Goal: Task Accomplishment & Management: Manage account settings

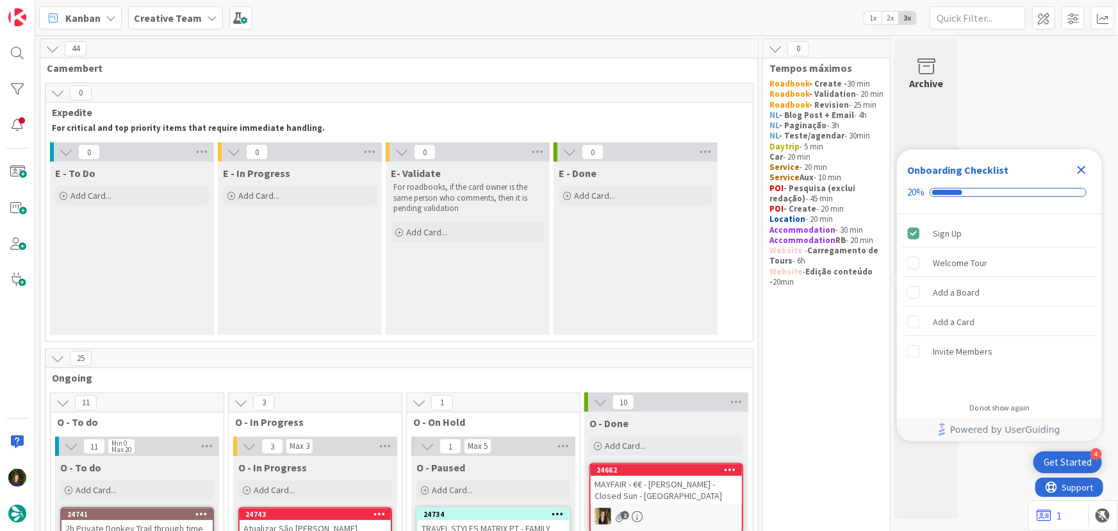
click at [1077, 167] on icon "Close Checklist" at bounding box center [1081, 169] width 15 height 15
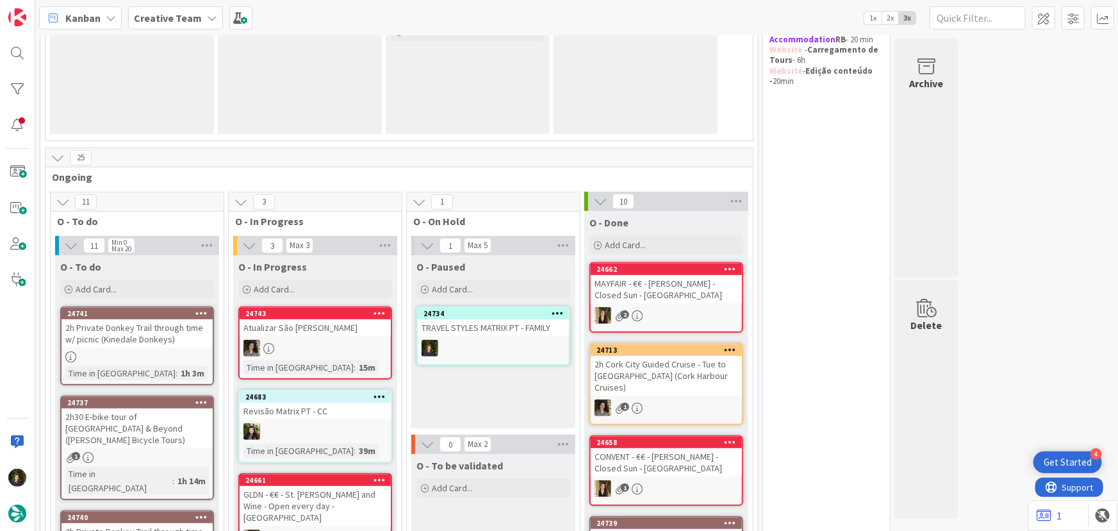
scroll to position [349, 0]
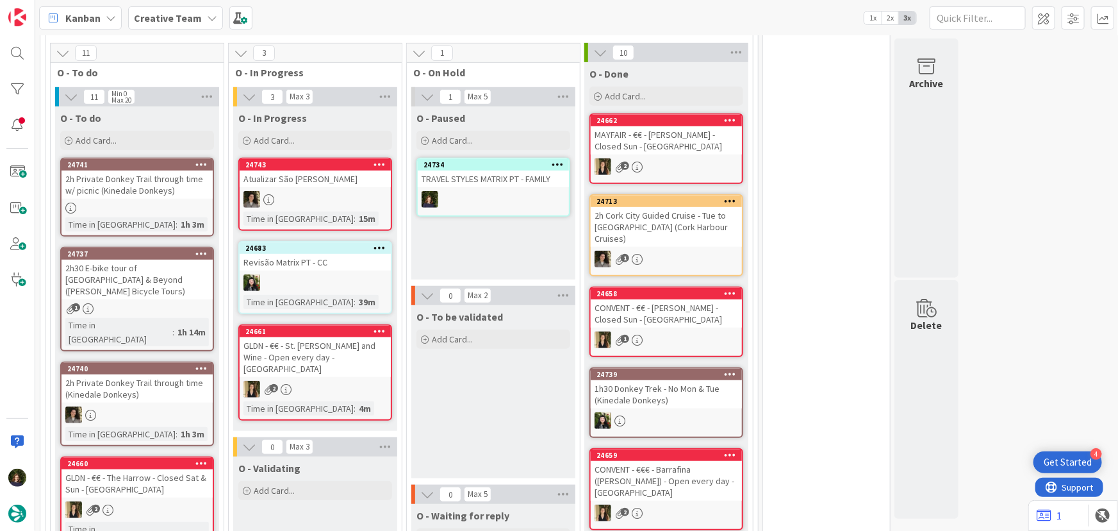
click at [122, 195] on div "2h Private Donkey Trail through time w/ picnic (Kinedale Donkeys)" at bounding box center [137, 184] width 151 height 28
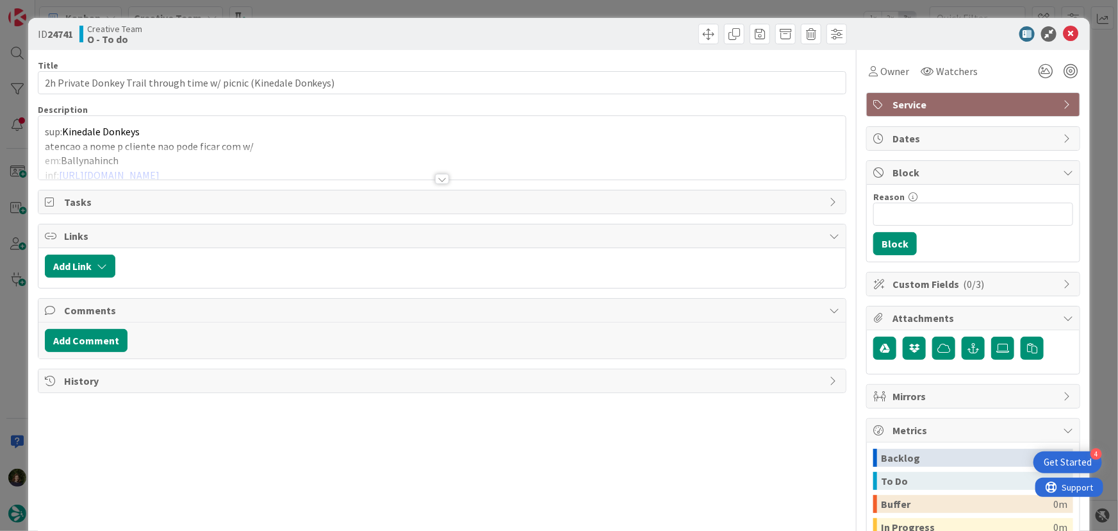
click at [441, 179] on div at bounding box center [442, 179] width 14 height 10
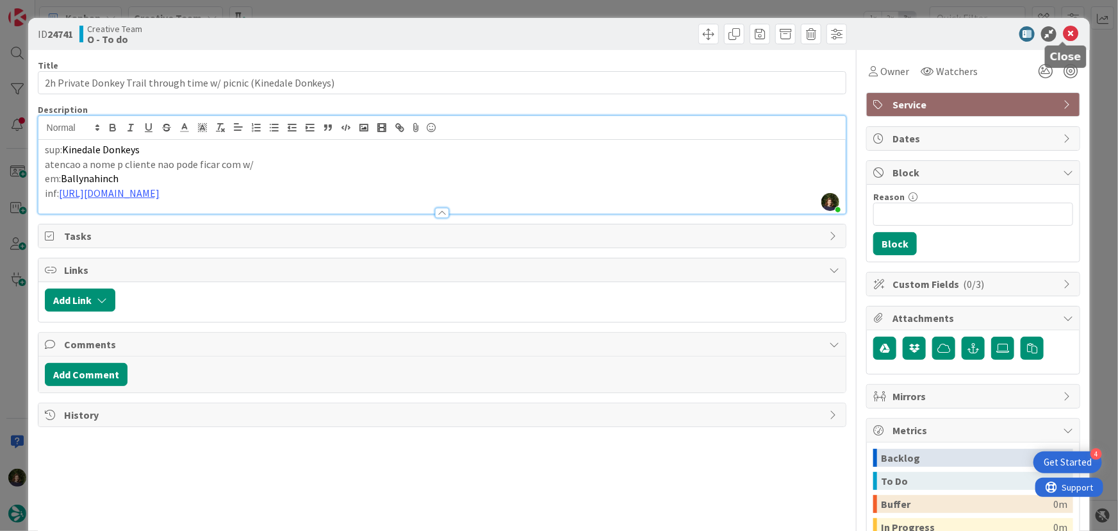
click at [1064, 32] on icon at bounding box center [1070, 33] width 15 height 15
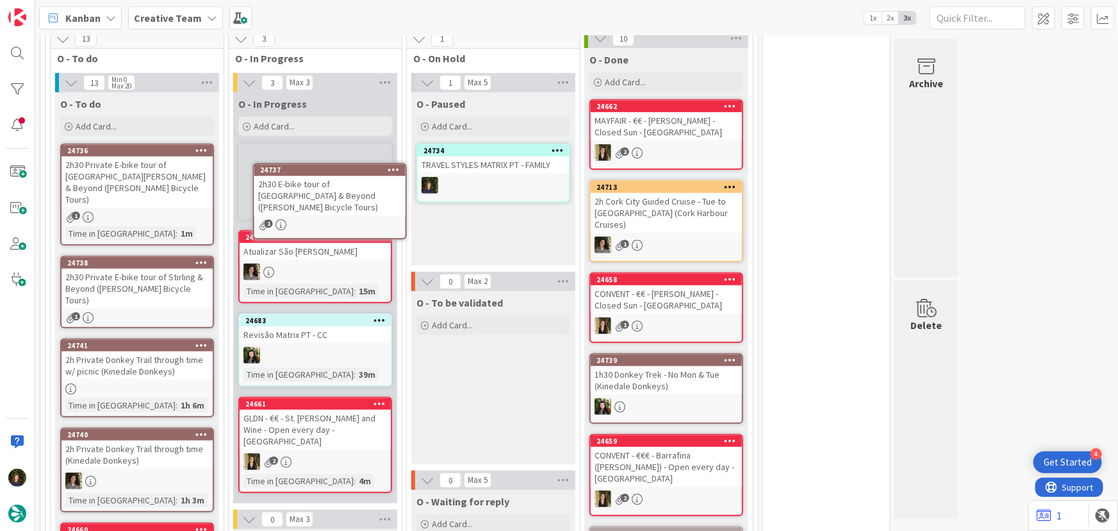
scroll to position [363, 0]
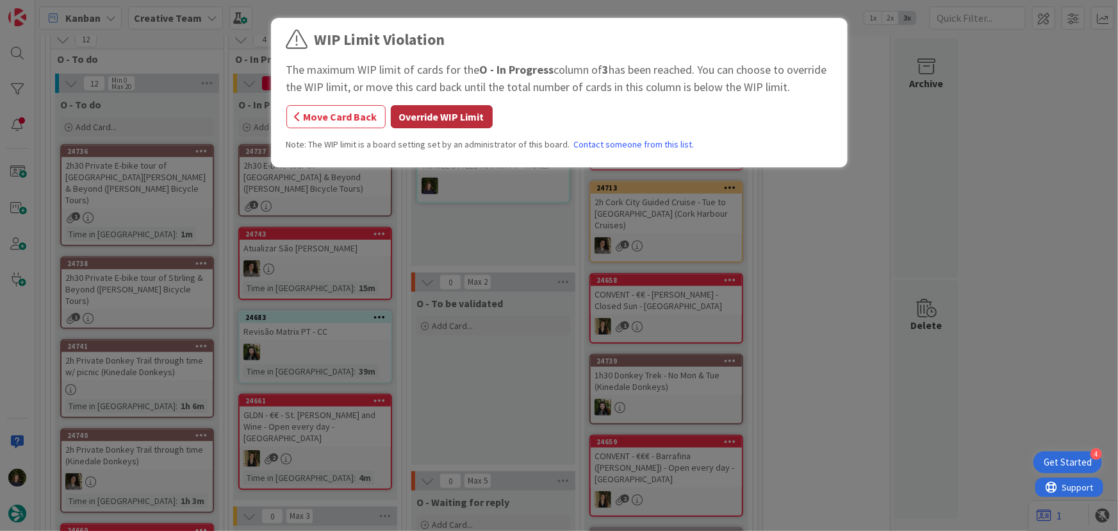
click at [427, 110] on button "Override WIP Limit" at bounding box center [442, 116] width 102 height 23
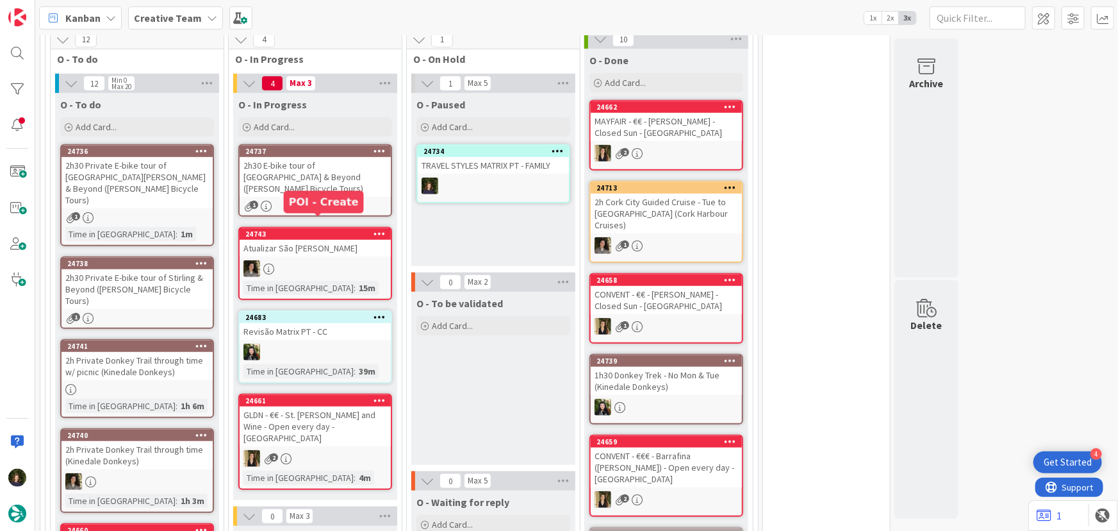
click at [288, 176] on div "2h30 E-bike tour of [GEOGRAPHIC_DATA] & Beyond ([PERSON_NAME] Bicycle Tours)" at bounding box center [315, 177] width 151 height 40
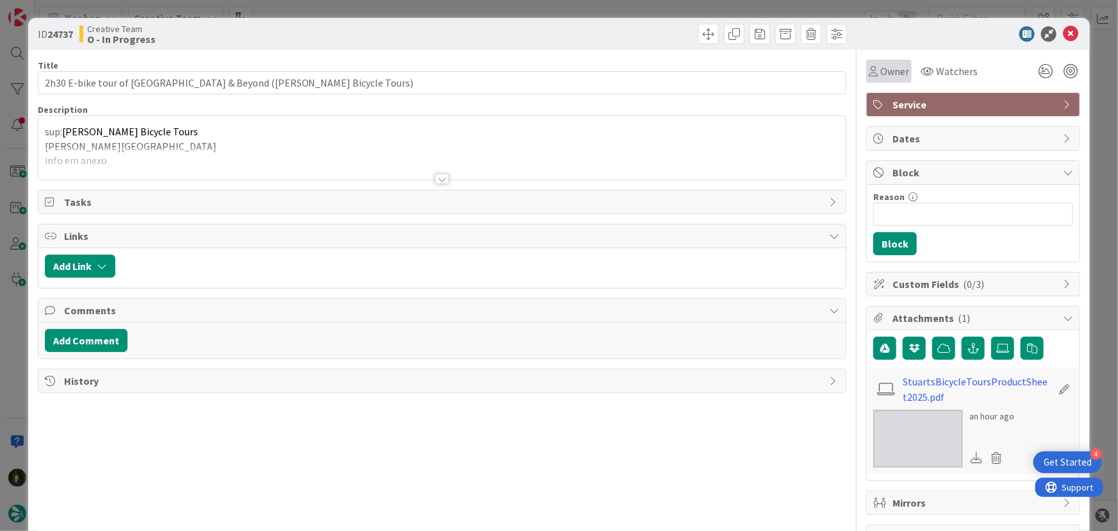
click at [885, 64] on span "Owner" at bounding box center [895, 70] width 29 height 15
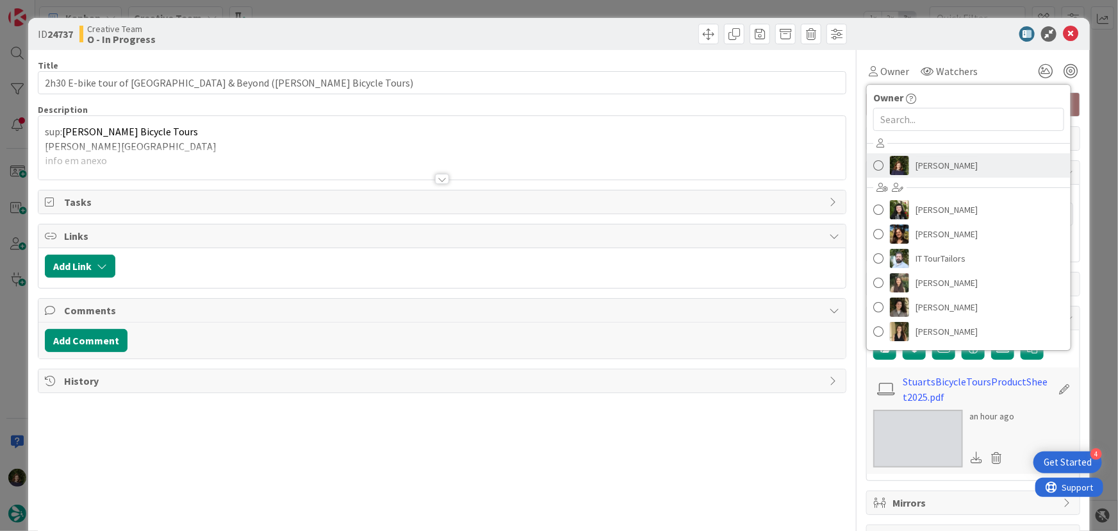
click at [934, 167] on span "[PERSON_NAME]" at bounding box center [947, 165] width 62 height 19
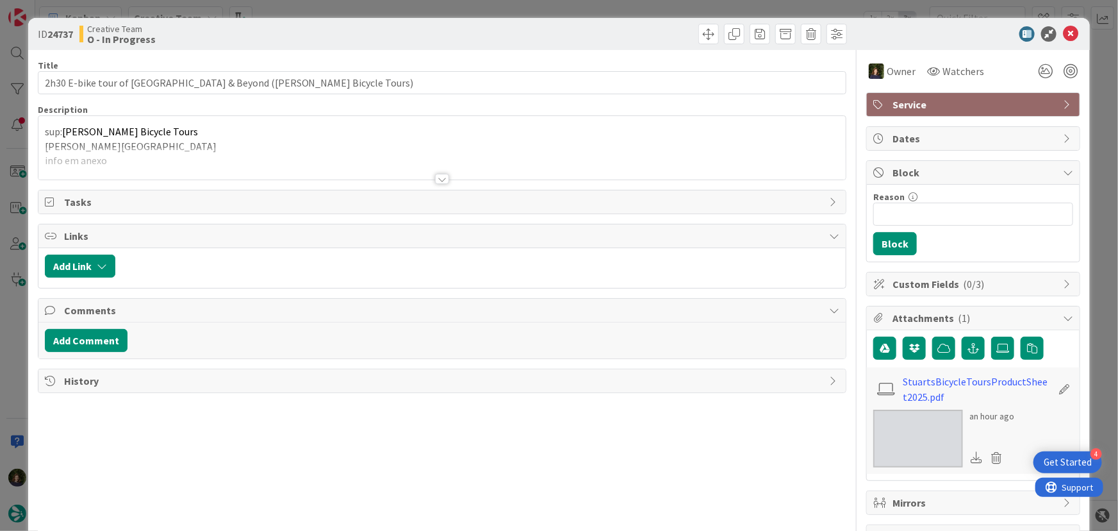
click at [435, 179] on div at bounding box center [442, 179] width 14 height 10
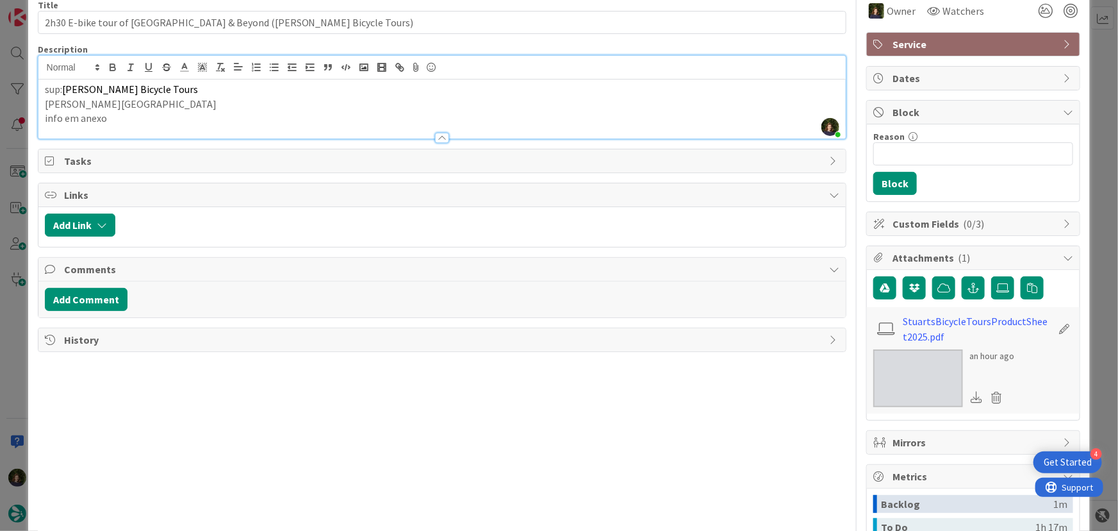
scroll to position [116, 0]
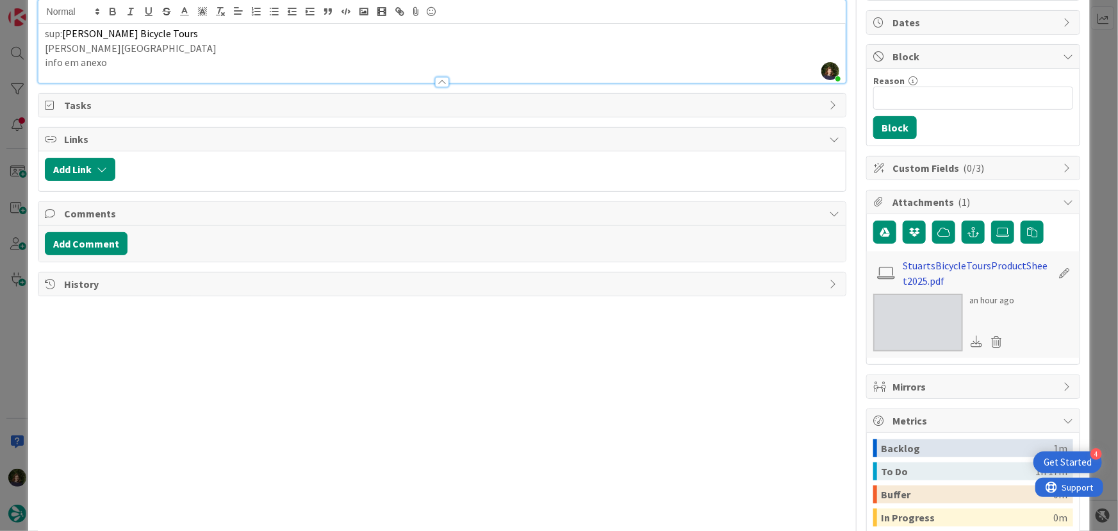
click at [972, 265] on link "StuartsBicycleToursProductSheet2025.pdf" at bounding box center [978, 273] width 149 height 31
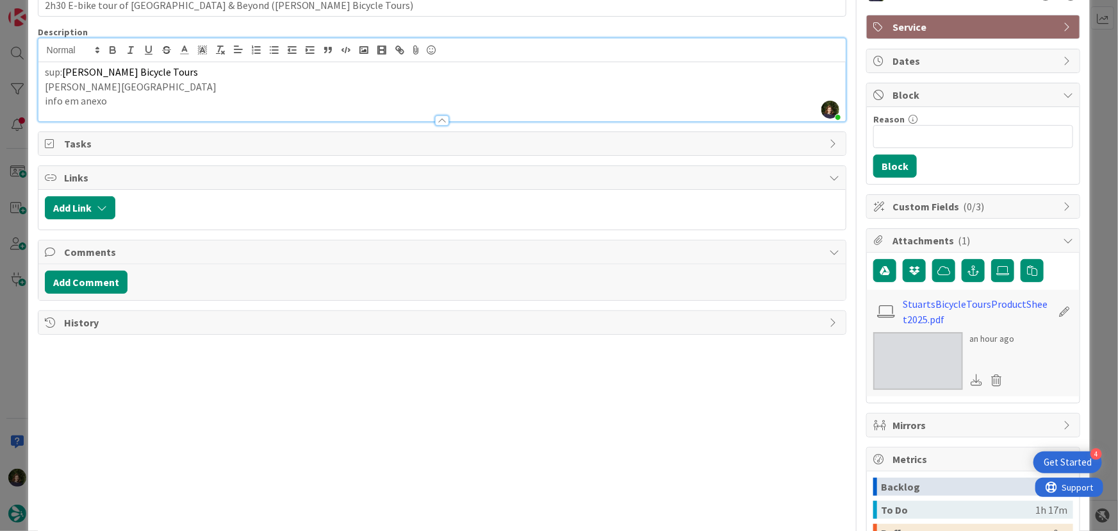
scroll to position [0, 0]
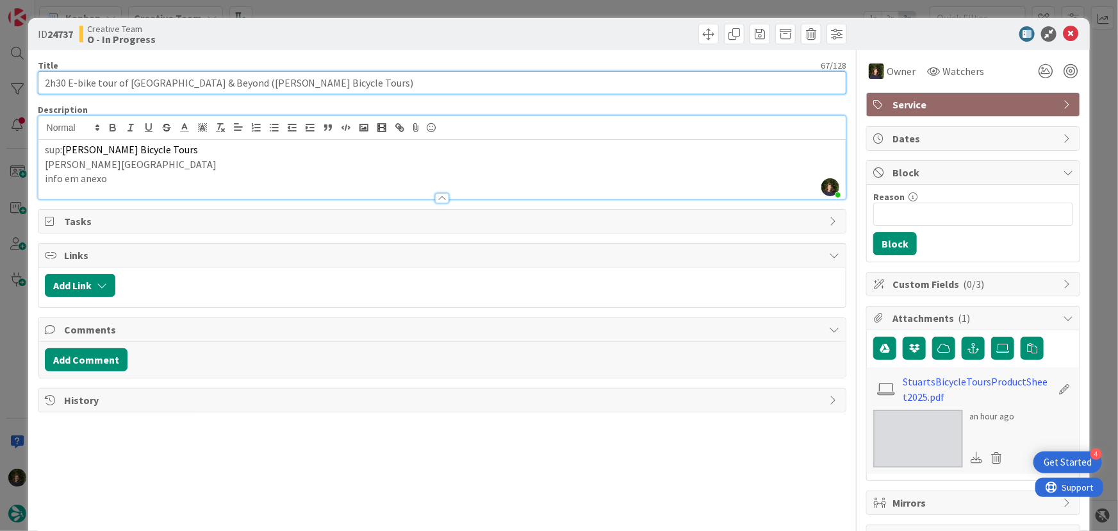
drag, startPoint x: 42, startPoint y: 80, endPoint x: 220, endPoint y: 81, distance: 177.5
click at [220, 81] on input "2h30 E-bike tour of [GEOGRAPHIC_DATA] & Beyond ([PERSON_NAME] Bicycle Tours)" at bounding box center [442, 82] width 809 height 23
click at [310, 83] on input "2h30 E-bike tour of [GEOGRAPHIC_DATA] & Beyond ([PERSON_NAME] Bicycle Tours)" at bounding box center [442, 82] width 809 height 23
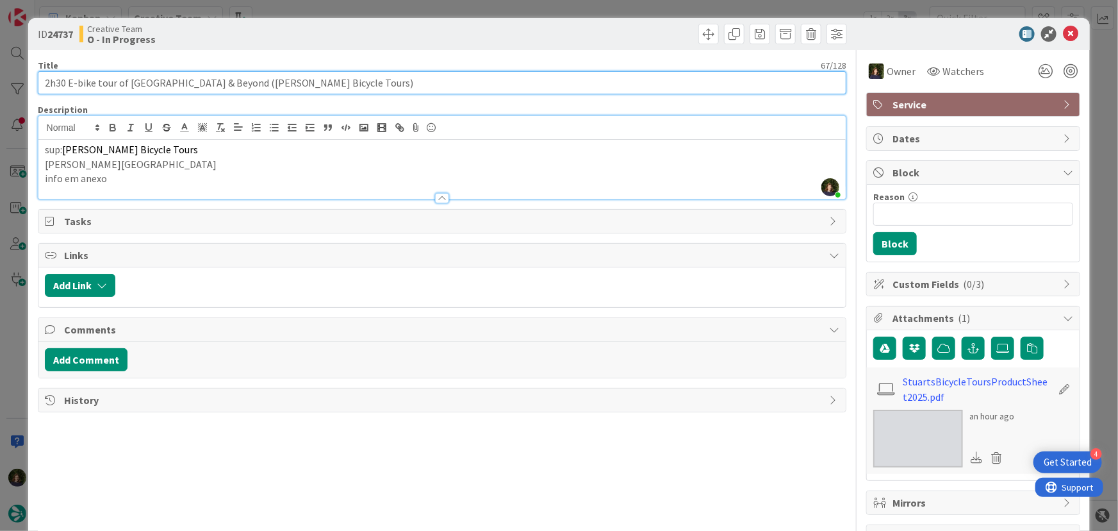
click at [310, 83] on input "2h30 E-bike tour of [GEOGRAPHIC_DATA] & Beyond ([PERSON_NAME] Bicycle Tours)" at bounding box center [442, 82] width 809 height 23
click at [82, 90] on input "2h30 E-bike tour of [GEOGRAPHIC_DATA] & Beyond ([PERSON_NAME] Bicycle Tours)" at bounding box center [442, 82] width 809 height 23
drag, startPoint x: 38, startPoint y: 78, endPoint x: 218, endPoint y: 82, distance: 179.5
click at [218, 82] on input "2h30 E-bike tour of [GEOGRAPHIC_DATA] & Beyond ([PERSON_NAME] Bicycle Tours)" at bounding box center [442, 82] width 809 height 23
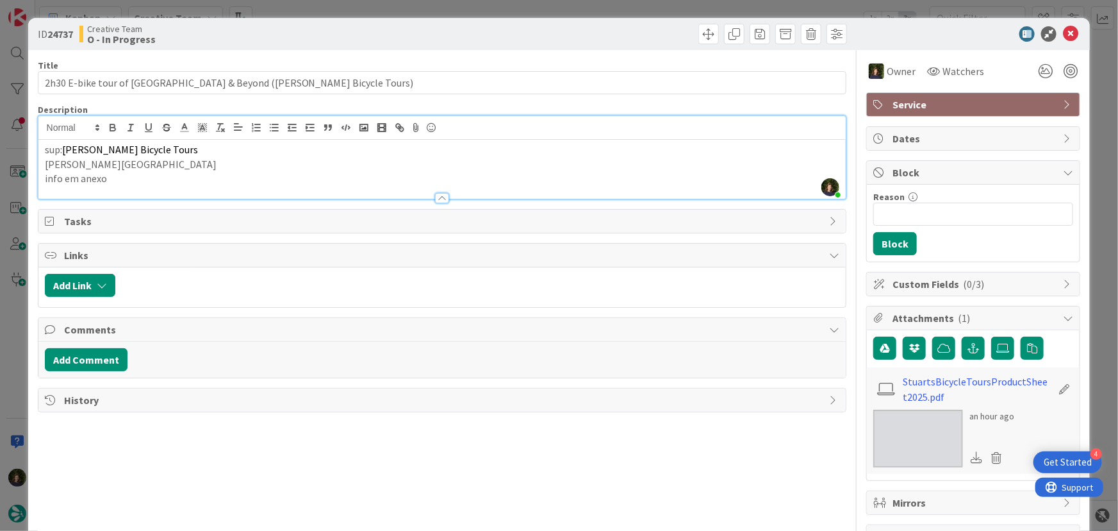
click at [545, 30] on div at bounding box center [647, 34] width 402 height 21
drag, startPoint x: 1059, startPoint y: 37, endPoint x: 1021, endPoint y: 54, distance: 42.2
click at [1063, 37] on icon at bounding box center [1070, 33] width 15 height 15
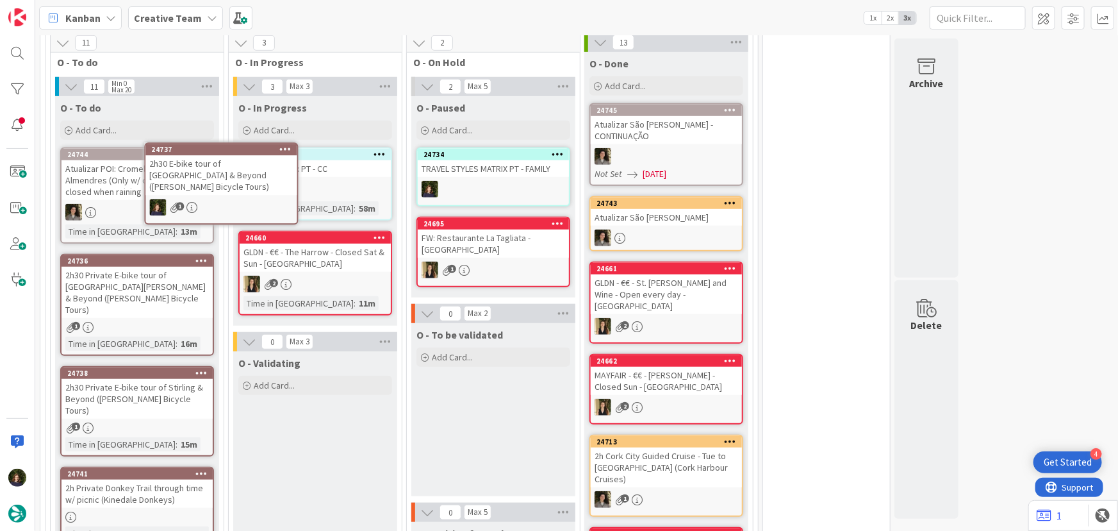
scroll to position [353, 0]
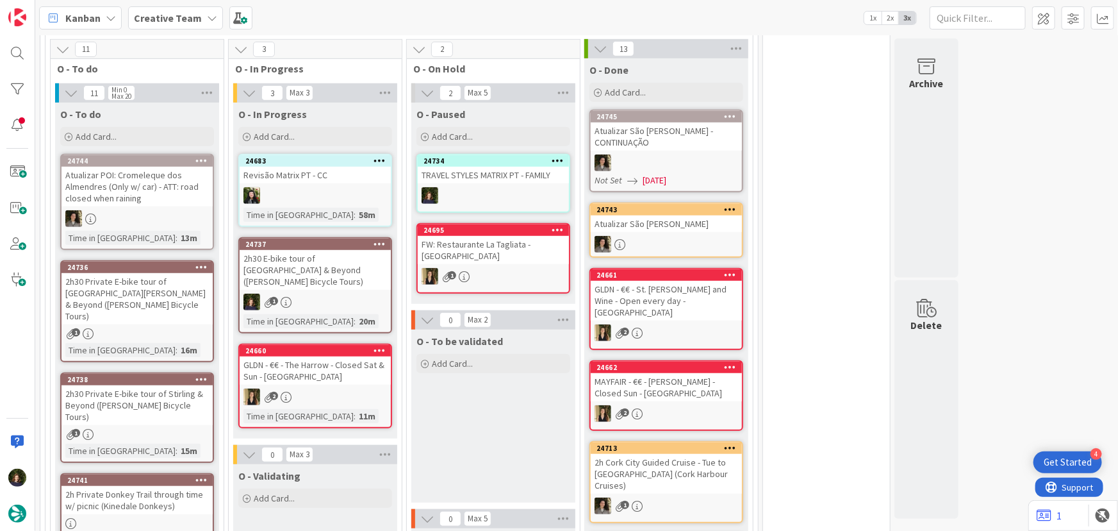
click at [313, 294] on div "1" at bounding box center [315, 302] width 151 height 17
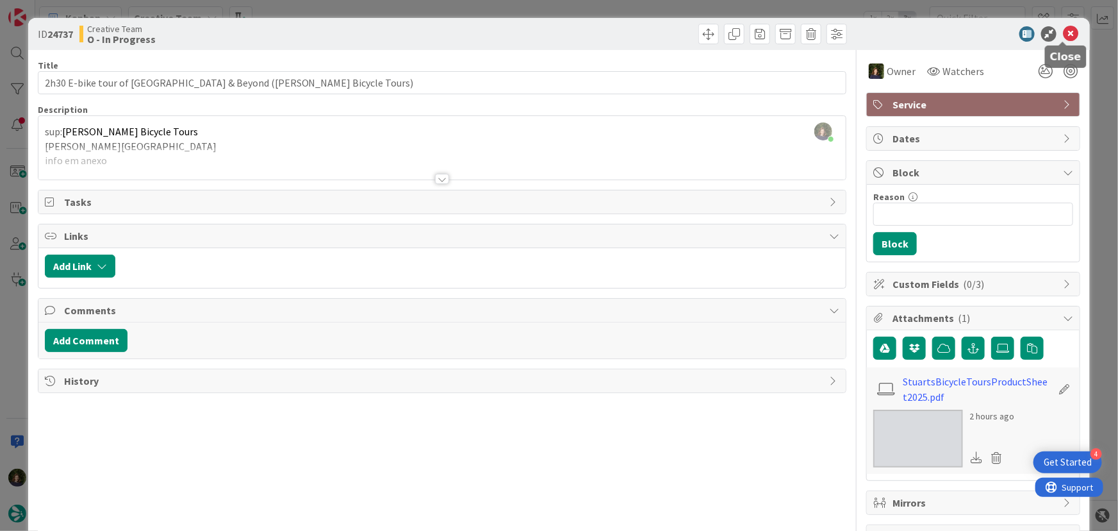
click at [1065, 35] on icon at bounding box center [1070, 33] width 15 height 15
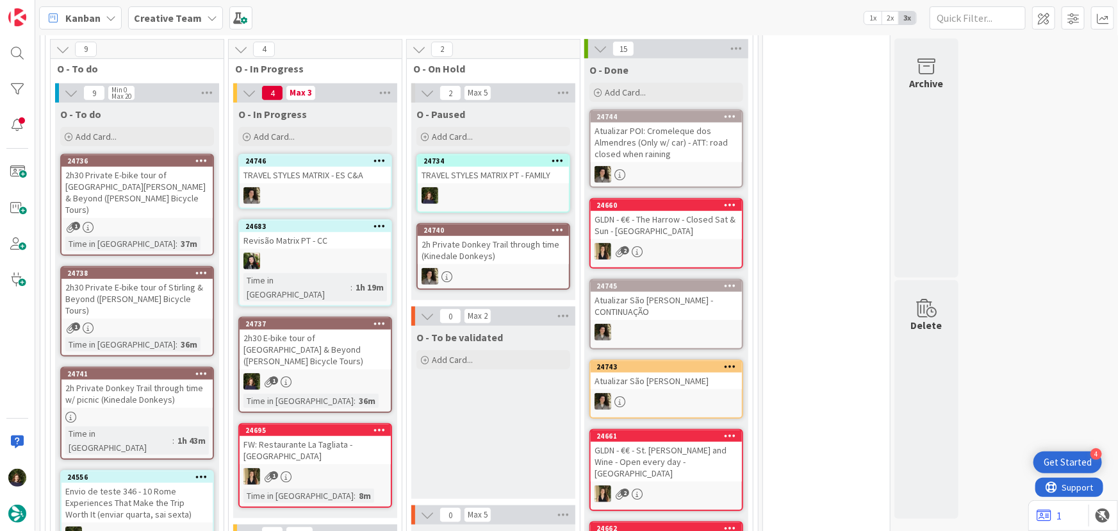
click at [293, 342] on div "2h30 E-bike tour of [GEOGRAPHIC_DATA] & Beyond ([PERSON_NAME] Bicycle Tours)" at bounding box center [315, 349] width 151 height 40
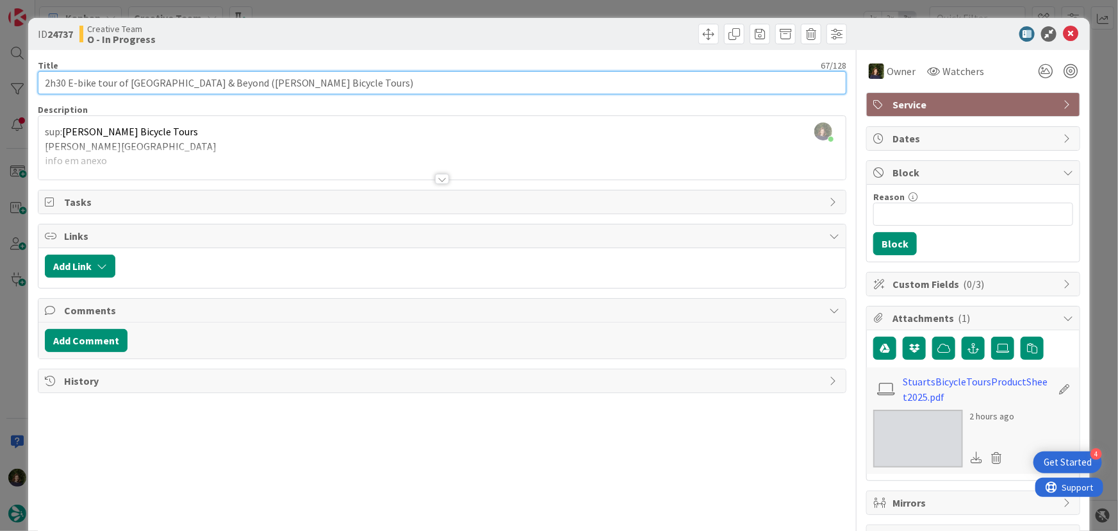
drag, startPoint x: 44, startPoint y: 83, endPoint x: 220, endPoint y: 81, distance: 176.3
click at [220, 81] on input "2h30 E-bike tour of [GEOGRAPHIC_DATA] & Beyond ([PERSON_NAME] Bicycle Tours)" at bounding box center [442, 82] width 809 height 23
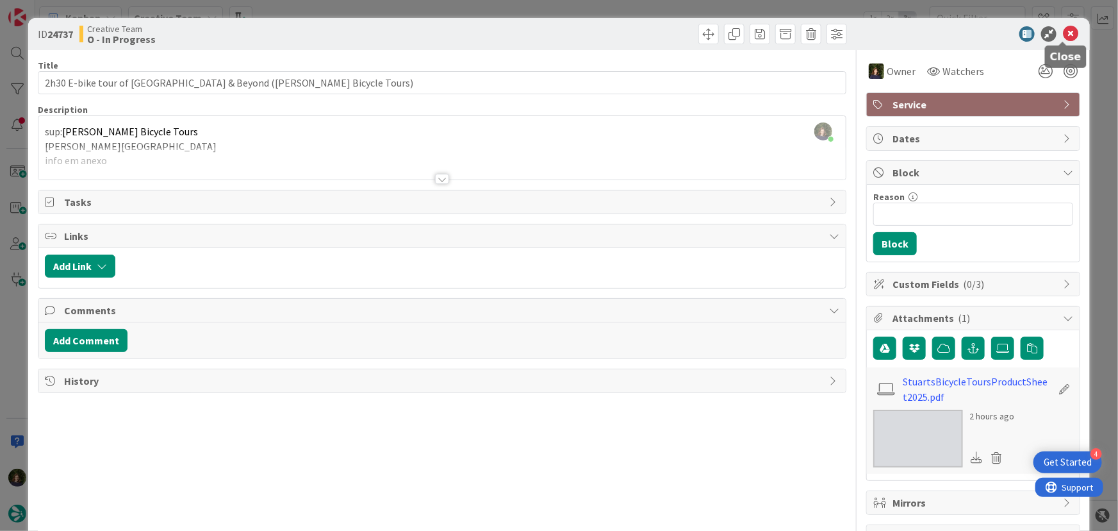
click at [1063, 33] on icon at bounding box center [1070, 33] width 15 height 15
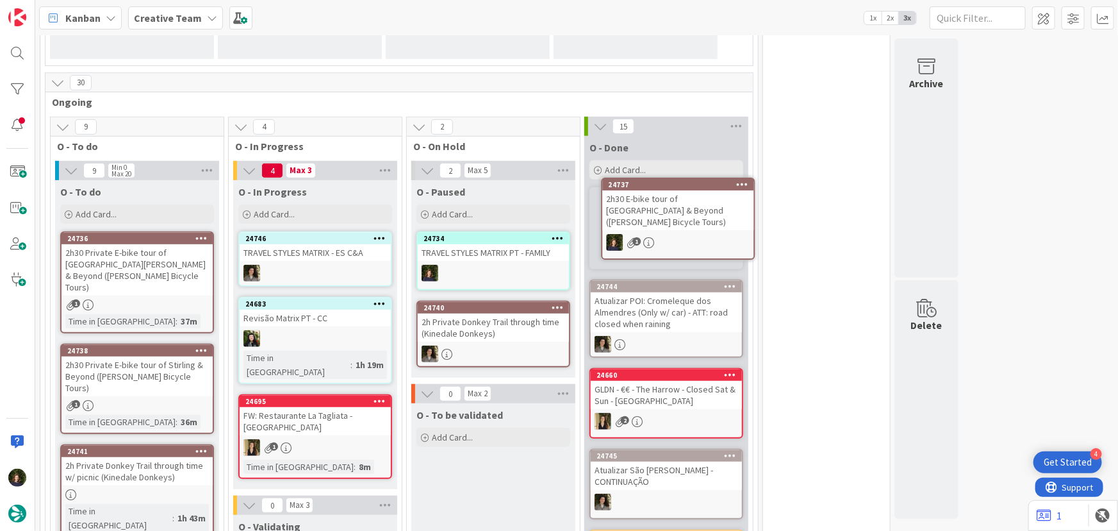
scroll to position [271, 0]
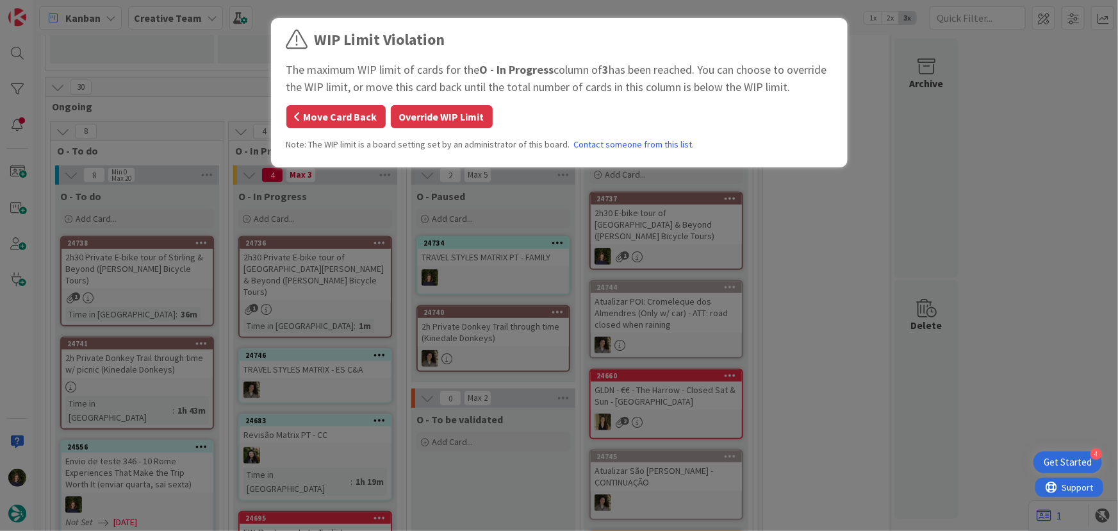
click at [359, 121] on button "Move Card Back" at bounding box center [335, 116] width 99 height 23
click at [440, 109] on button "Override WIP Limit" at bounding box center [442, 116] width 102 height 23
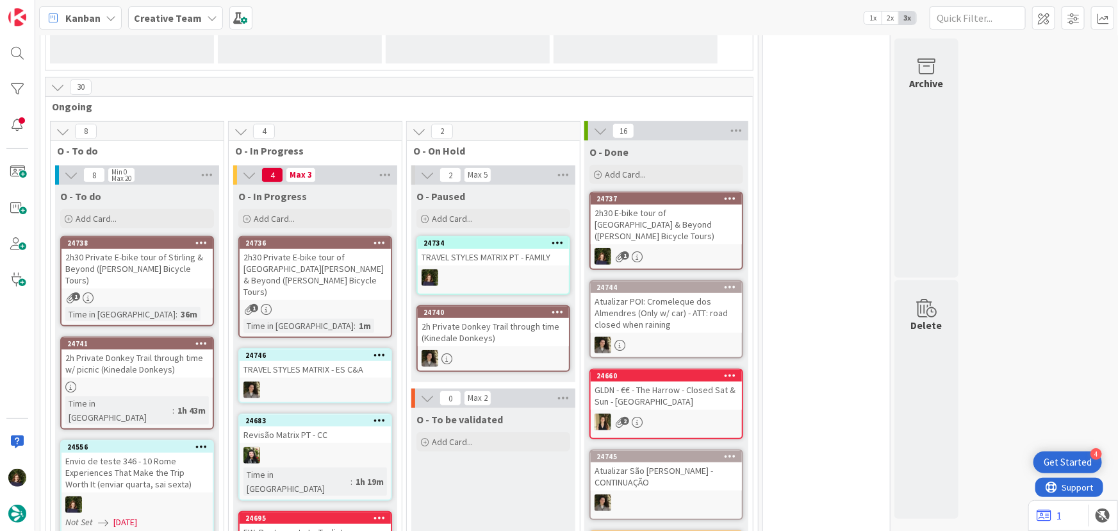
click at [328, 264] on div "2h30 Private E-bike tour of [GEOGRAPHIC_DATA][PERSON_NAME] & Beyond ([PERSON_NA…" at bounding box center [315, 274] width 151 height 51
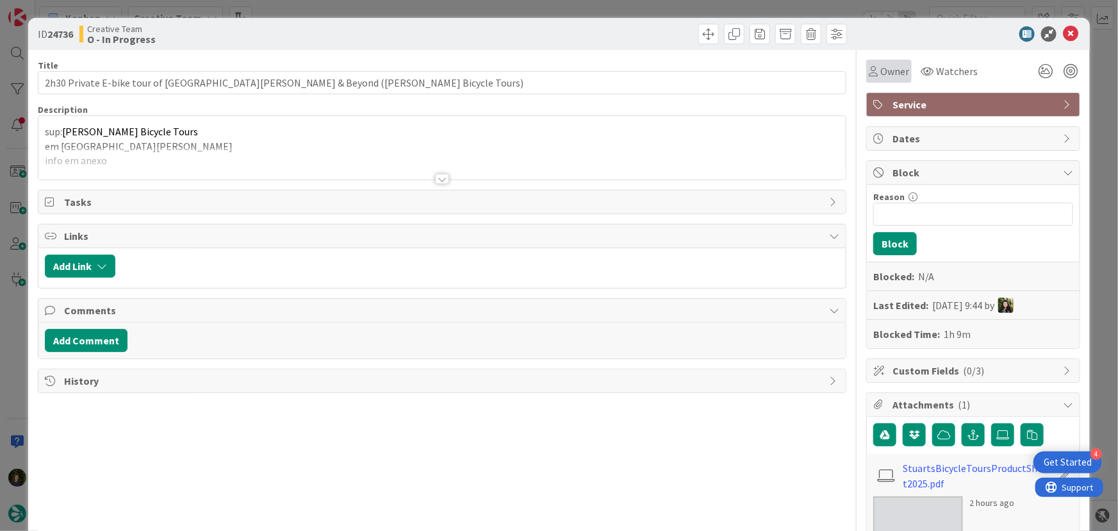
click at [881, 74] on span "Owner" at bounding box center [895, 70] width 29 height 15
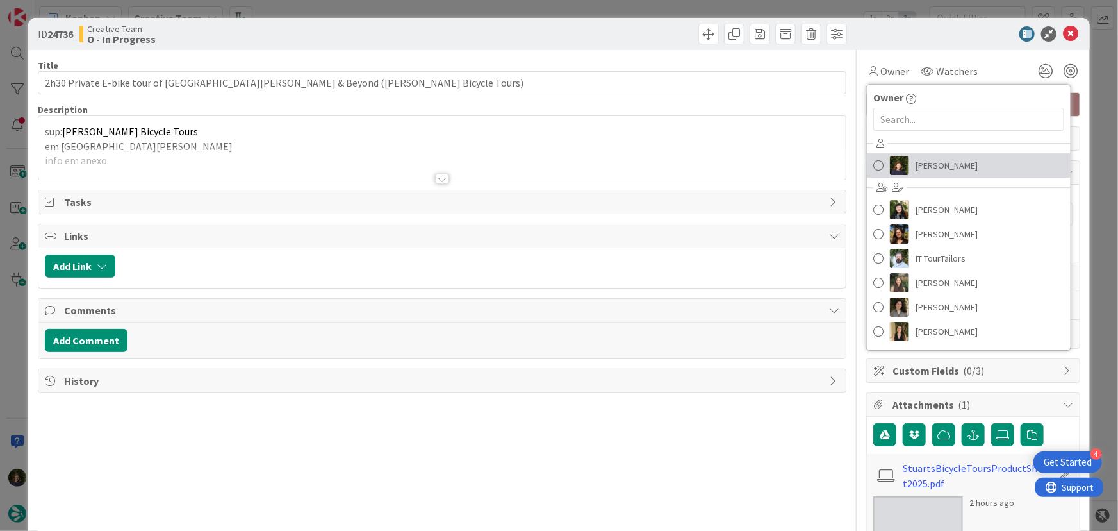
click at [918, 157] on span "[PERSON_NAME]" at bounding box center [947, 165] width 62 height 19
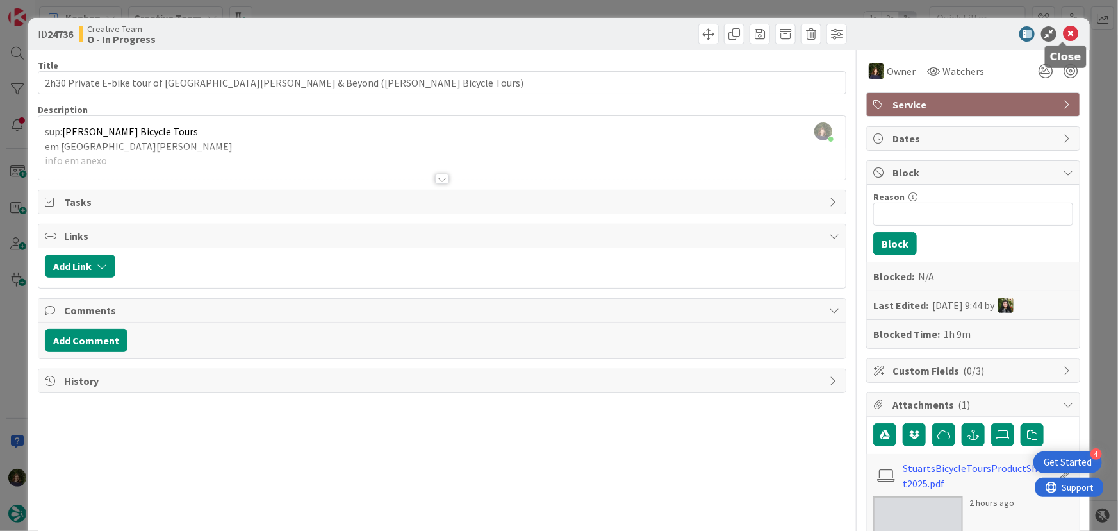
click at [1063, 34] on icon at bounding box center [1070, 33] width 15 height 15
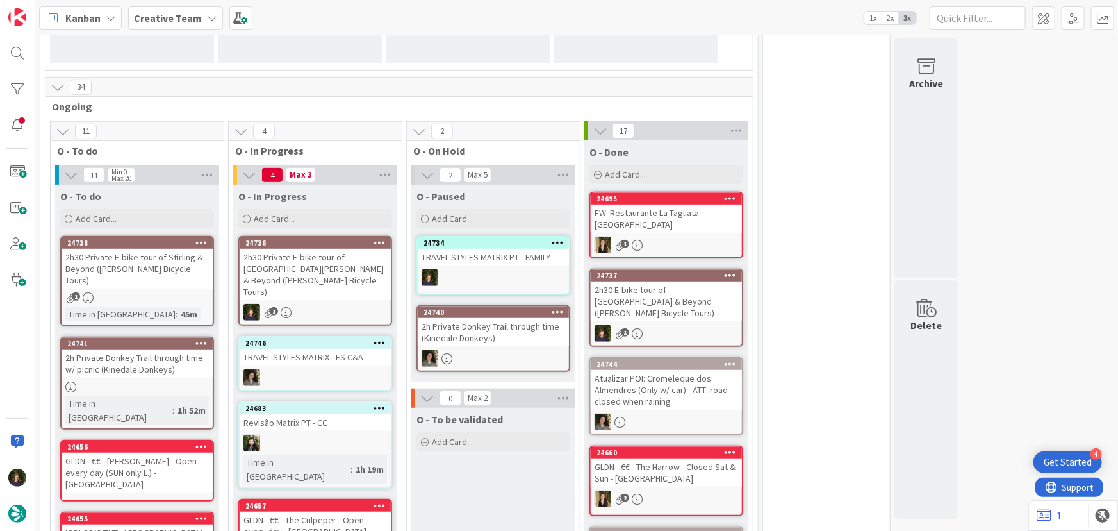
click at [303, 267] on div "2h30 Private E-bike tour of [GEOGRAPHIC_DATA][PERSON_NAME] & Beyond ([PERSON_NA…" at bounding box center [315, 274] width 151 height 51
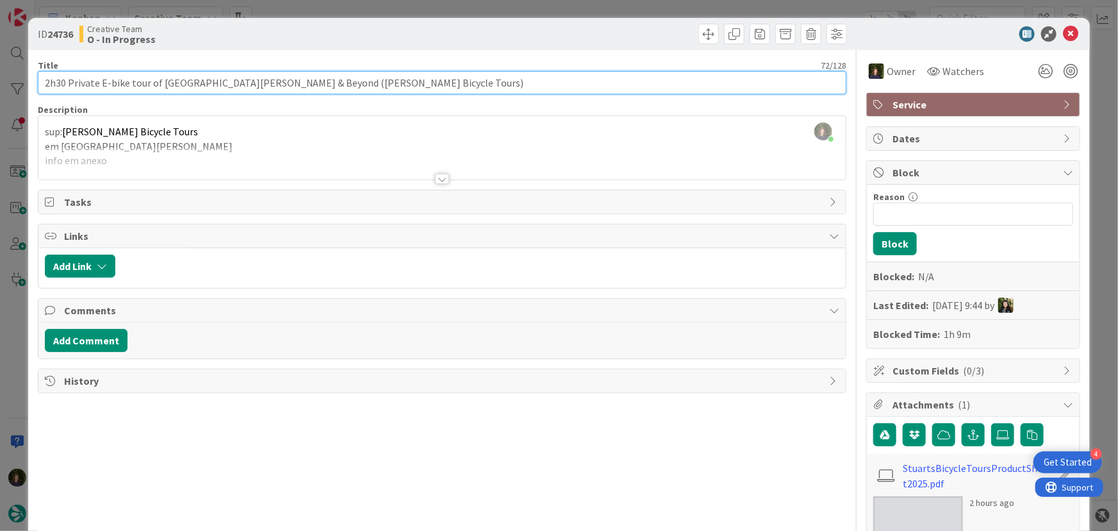
click at [139, 80] on input "2h30 Private E-bike tour of [GEOGRAPHIC_DATA][PERSON_NAME] & Beyond ([PERSON_NA…" at bounding box center [442, 82] width 809 height 23
drag, startPoint x: 42, startPoint y: 79, endPoint x: 362, endPoint y: 80, distance: 320.5
click at [362, 80] on input "2h30 Private E-bike tour of [GEOGRAPHIC_DATA][PERSON_NAME] & Beyond ([PERSON_NA…" at bounding box center [442, 82] width 809 height 23
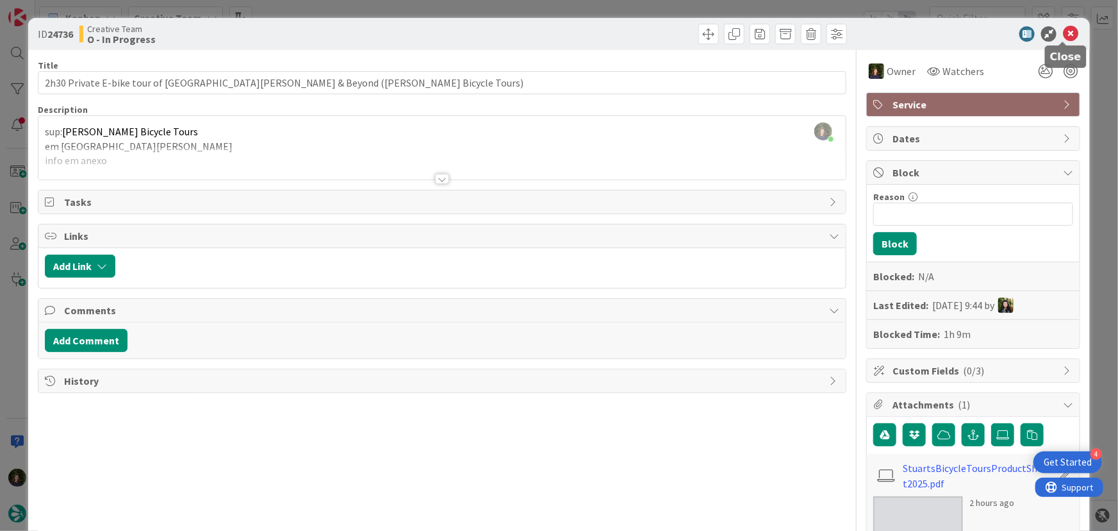
click at [1063, 34] on icon at bounding box center [1070, 33] width 15 height 15
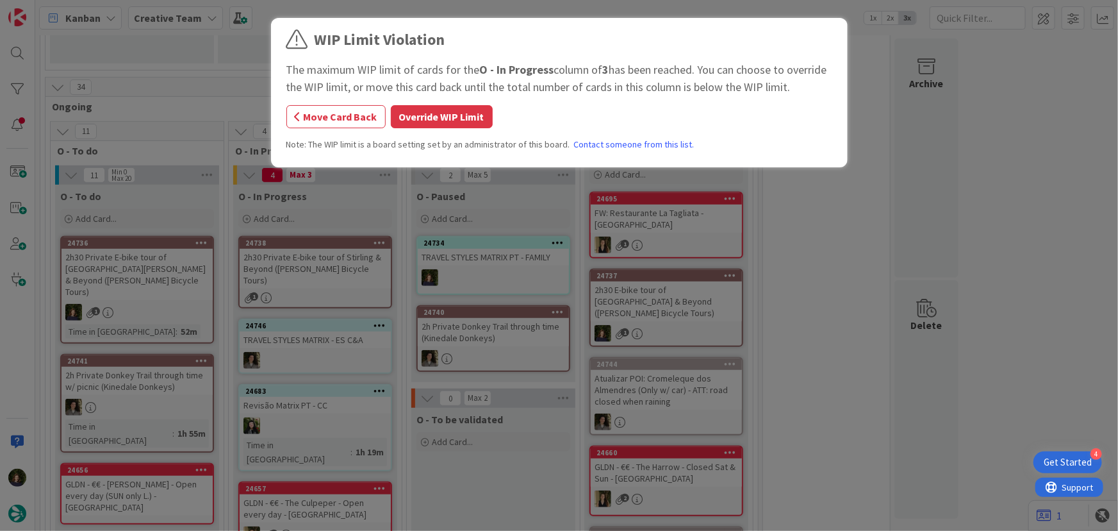
click at [421, 119] on button "Override WIP Limit" at bounding box center [442, 116] width 102 height 23
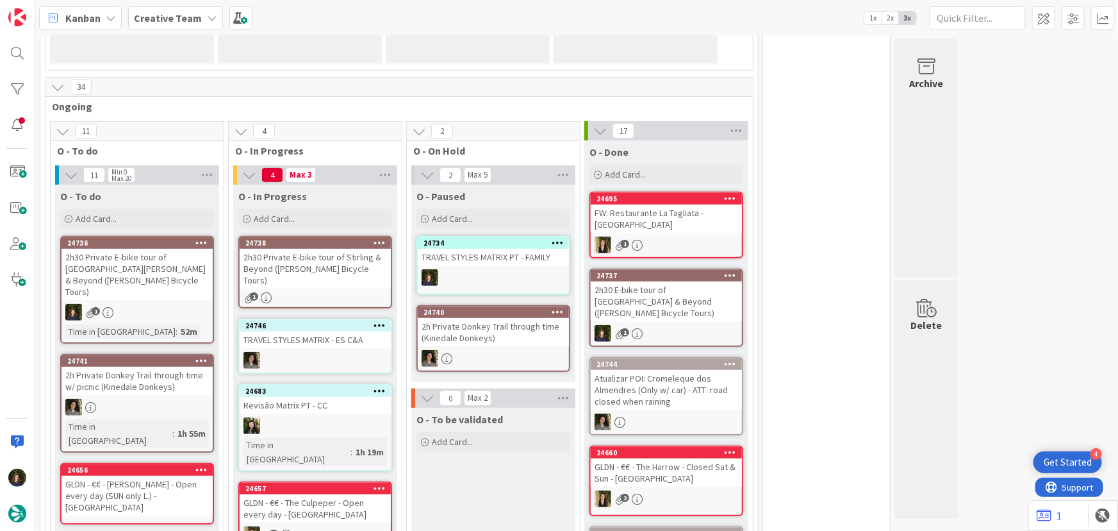
click at [305, 261] on div "2h30 Private E-bike tour of Stirling & Beyond ([PERSON_NAME] Bicycle Tours)" at bounding box center [315, 269] width 151 height 40
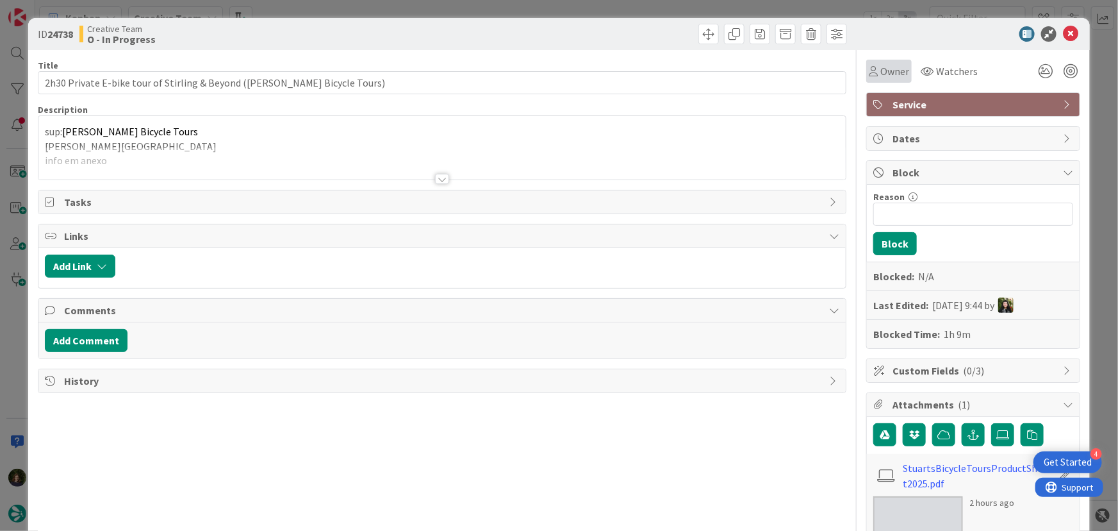
click at [881, 74] on span "Owner" at bounding box center [895, 70] width 29 height 15
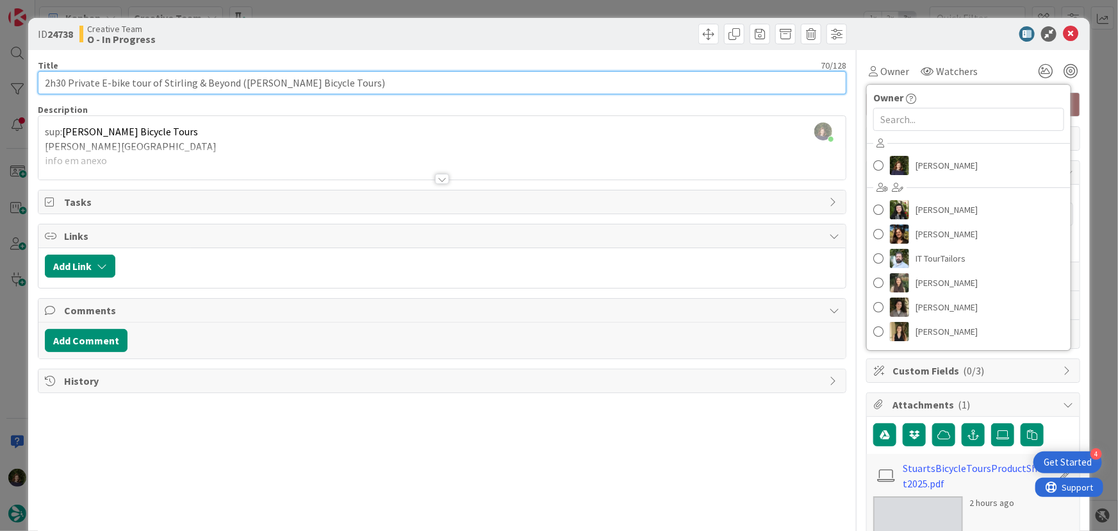
click at [199, 76] on input "2h30 Private E-bike tour of Stirling & Beyond ([PERSON_NAME] Bicycle Tours)" at bounding box center [442, 82] width 809 height 23
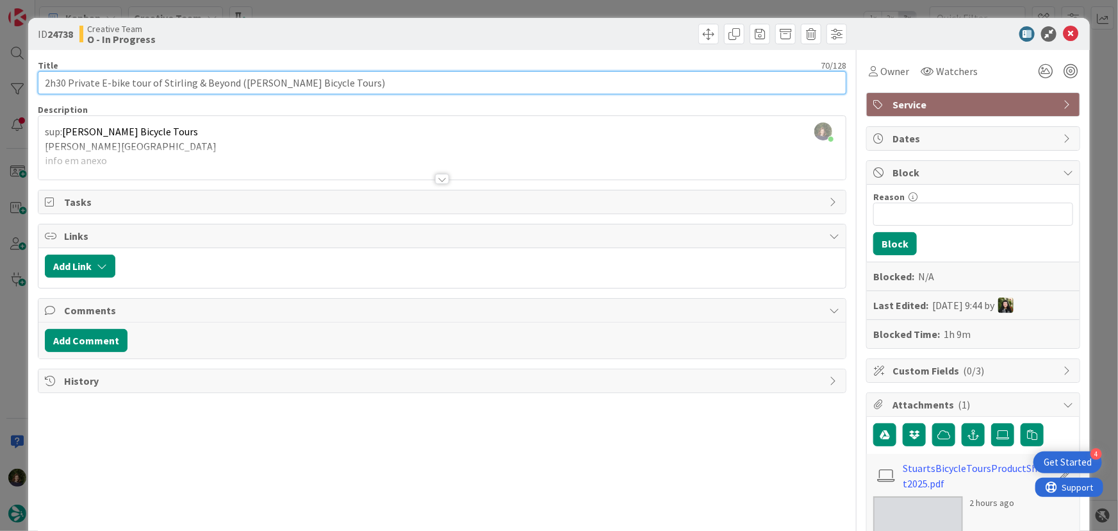
click at [199, 76] on input "2h30 Private E-bike tour of Stirling & Beyond ([PERSON_NAME] Bicycle Tours)" at bounding box center [442, 82] width 809 height 23
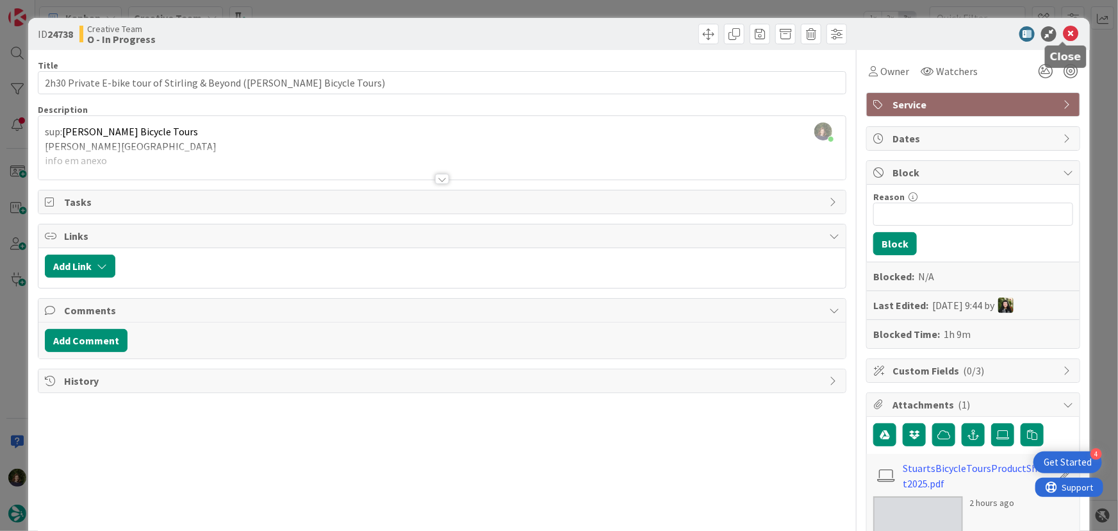
click at [1063, 37] on icon at bounding box center [1070, 33] width 15 height 15
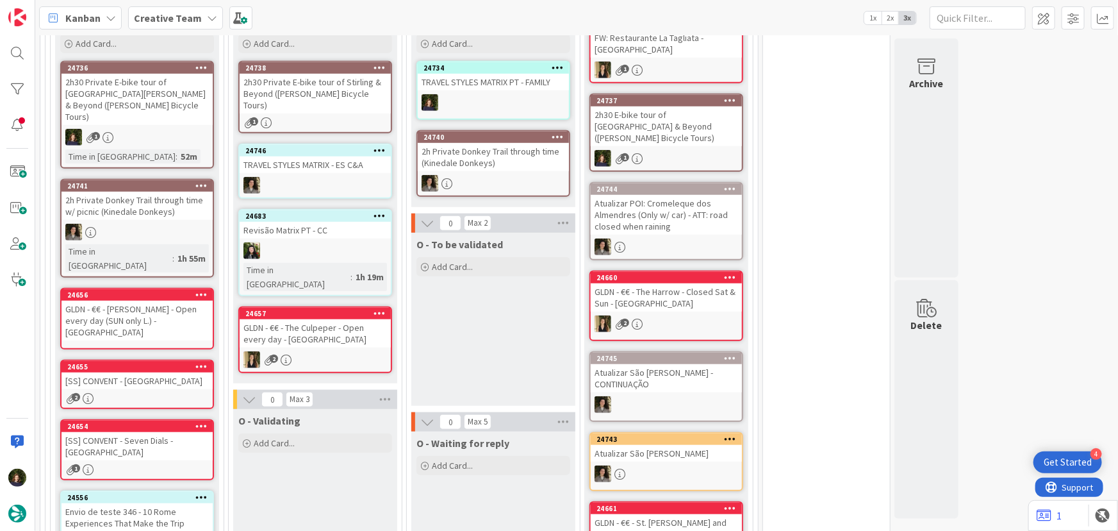
scroll to position [329, 0]
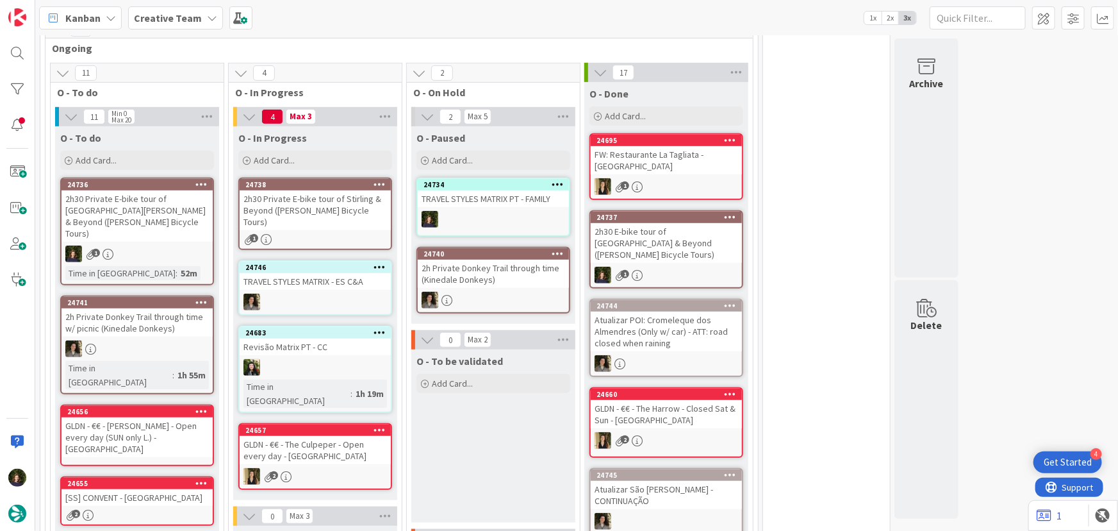
click at [292, 219] on div "24738 2h30 Private E-bike tour of Stirling & Beyond ([PERSON_NAME] Bicycle Tour…" at bounding box center [315, 214] width 154 height 72
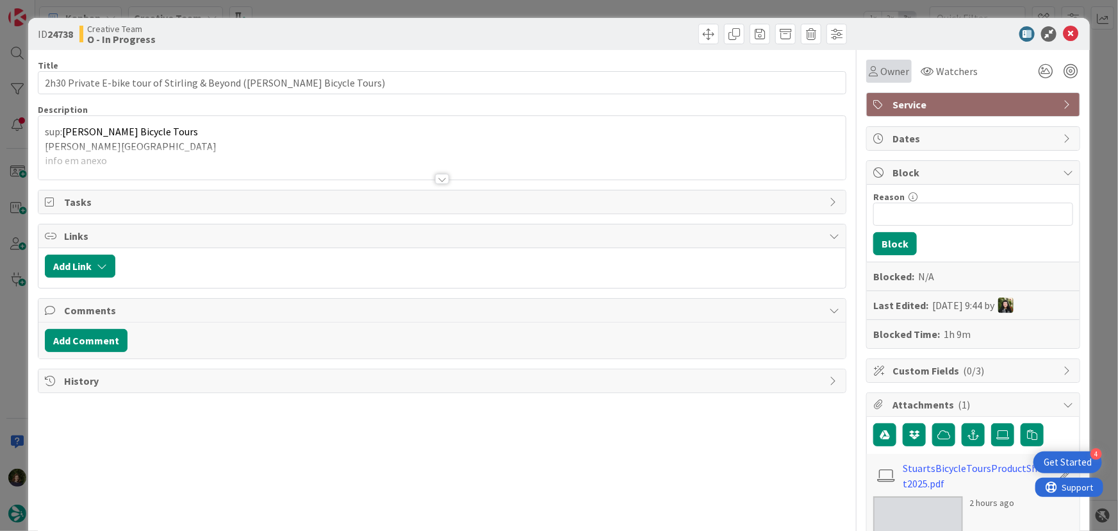
click at [881, 65] on span "Owner" at bounding box center [895, 70] width 29 height 15
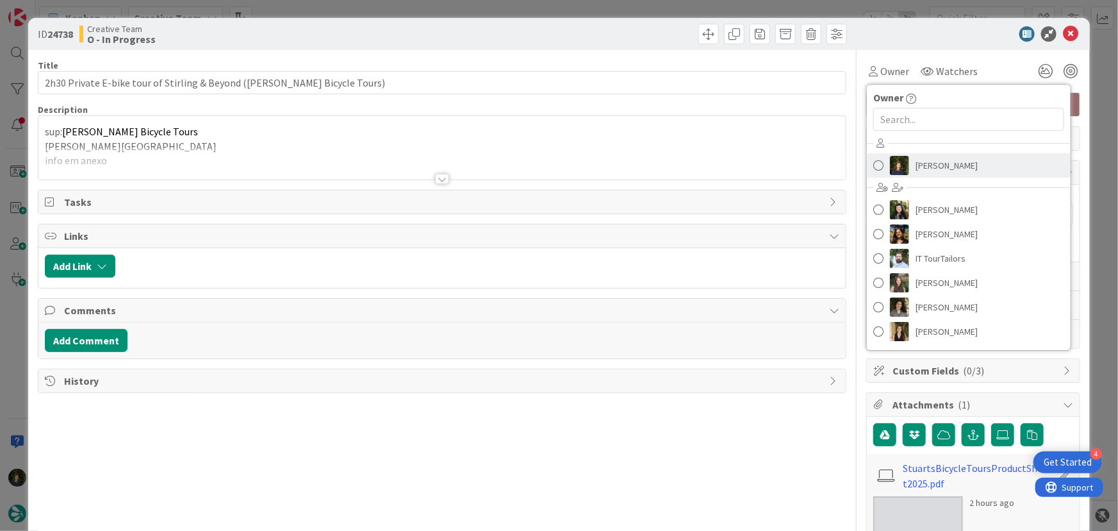
click at [931, 167] on span "[PERSON_NAME]" at bounding box center [947, 165] width 62 height 19
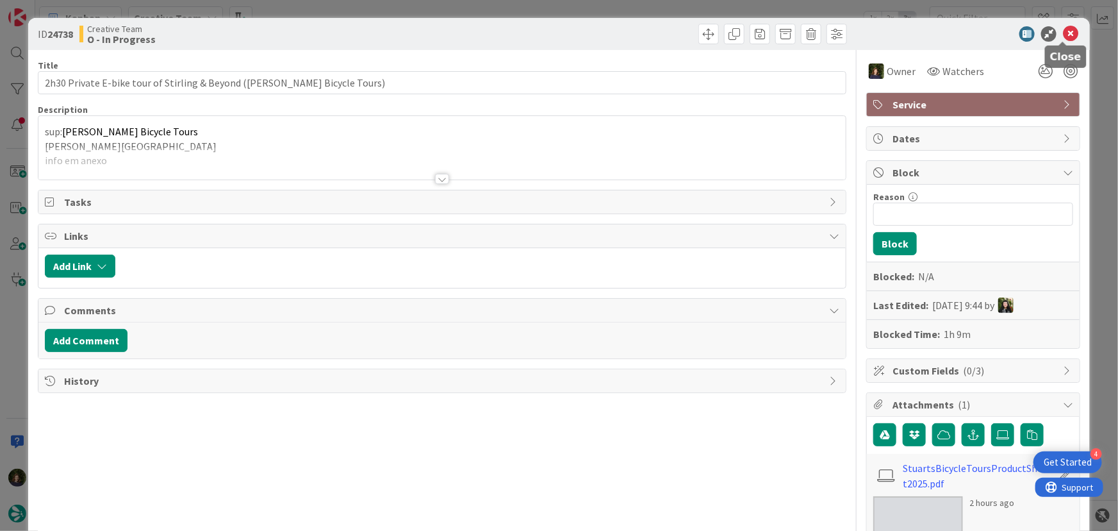
click at [1065, 36] on icon at bounding box center [1070, 33] width 15 height 15
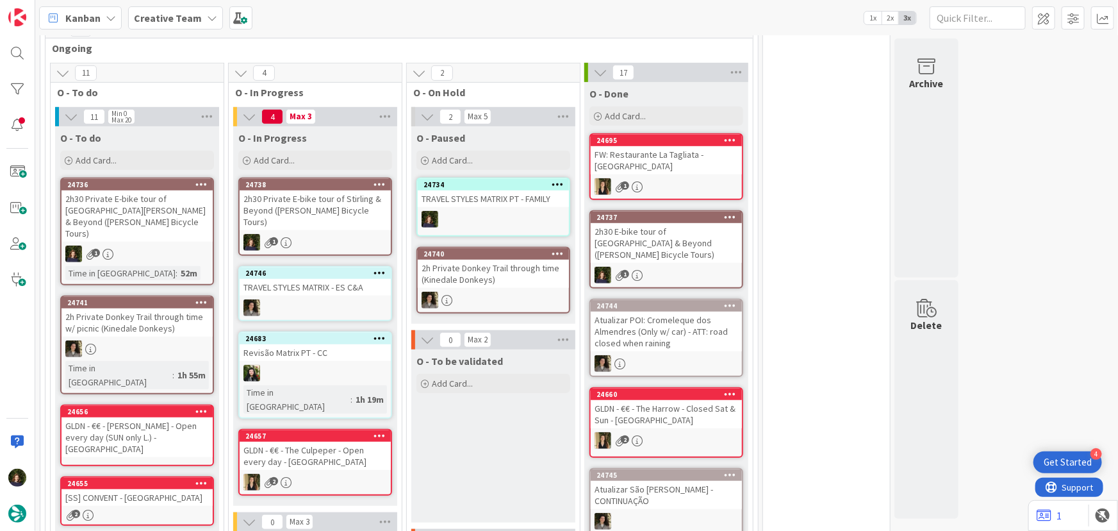
click at [298, 203] on div "2h30 Private E-bike tour of Stirling & Beyond ([PERSON_NAME] Bicycle Tours)" at bounding box center [315, 210] width 151 height 40
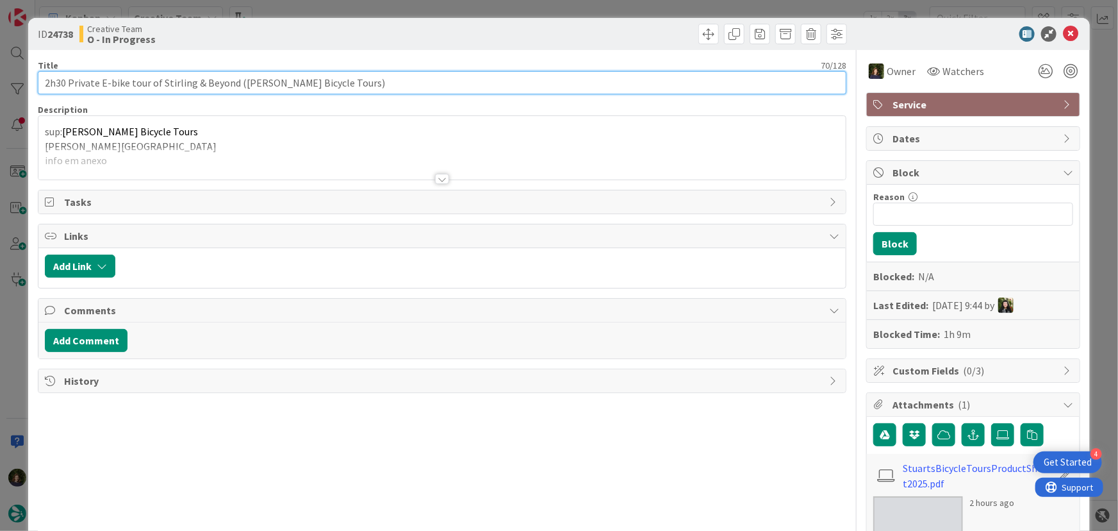
drag, startPoint x: 44, startPoint y: 84, endPoint x: 233, endPoint y: 80, distance: 189.1
click at [233, 80] on input "2h30 Private E-bike tour of Stirling & Beyond ([PERSON_NAME] Bicycle Tours)" at bounding box center [442, 82] width 809 height 23
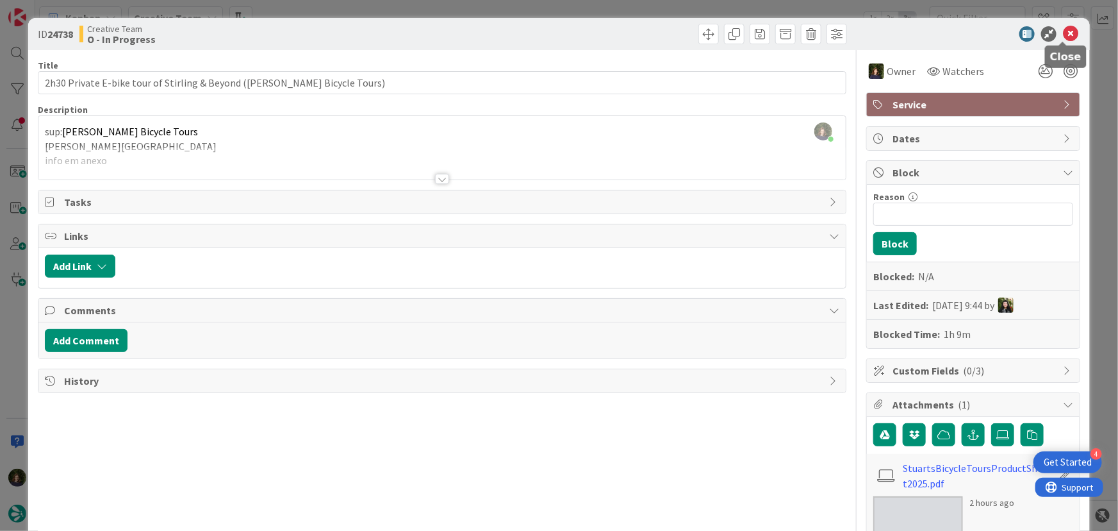
click at [1065, 31] on icon at bounding box center [1070, 33] width 15 height 15
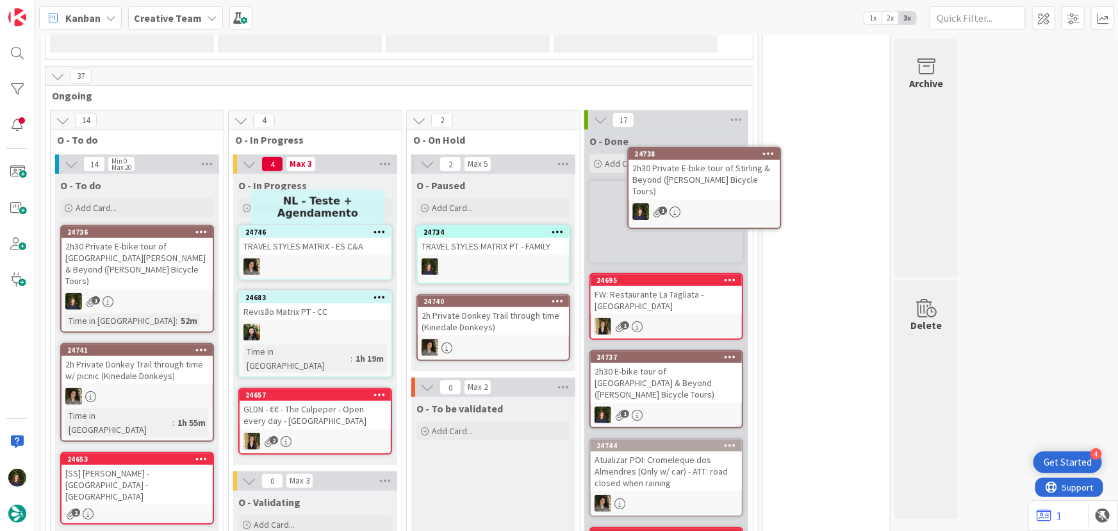
scroll to position [281, 0]
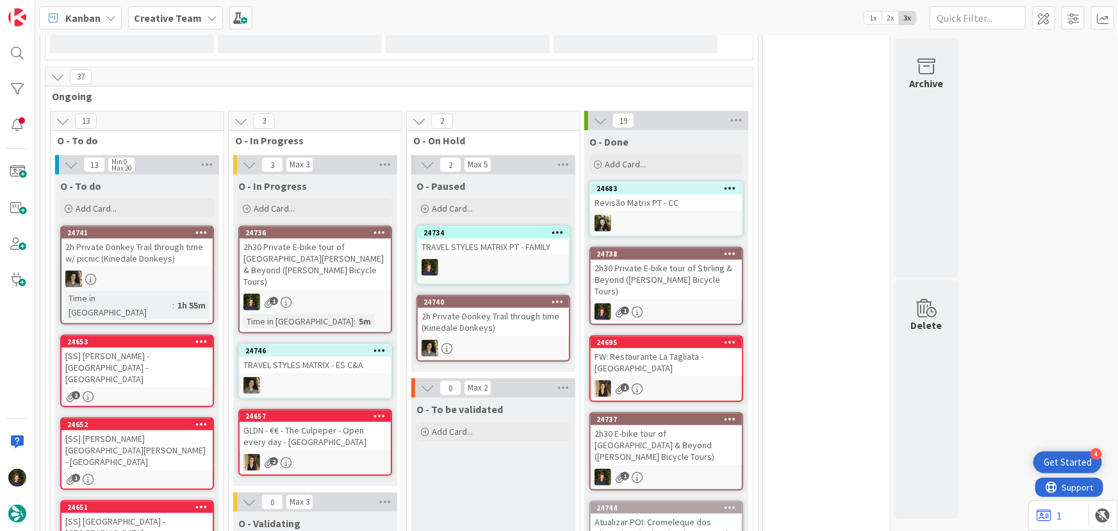
click at [310, 253] on div "2h30 Private E-bike tour of [GEOGRAPHIC_DATA][PERSON_NAME] & Beyond ([PERSON_NA…" at bounding box center [315, 263] width 151 height 51
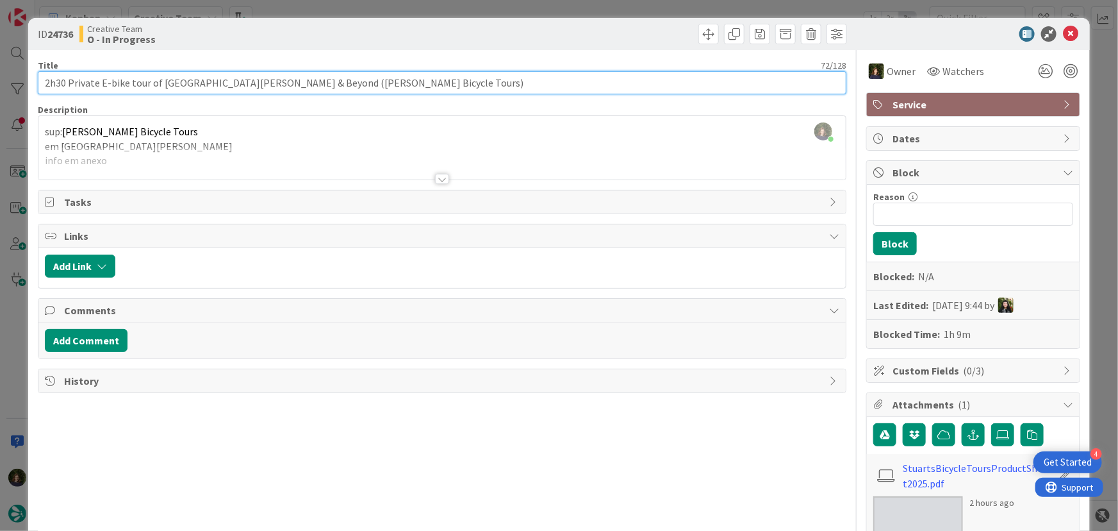
drag, startPoint x: 44, startPoint y: 83, endPoint x: 238, endPoint y: 79, distance: 194.2
click at [238, 79] on input "2h30 Private E-bike tour of [GEOGRAPHIC_DATA][PERSON_NAME] & Beyond ([PERSON_NA…" at bounding box center [442, 82] width 809 height 23
click at [211, 83] on input "2h30 Private E-bike tour of [GEOGRAPHIC_DATA][PERSON_NAME] & Beyond ([PERSON_NA…" at bounding box center [442, 82] width 809 height 23
drag, startPoint x: 43, startPoint y: 83, endPoint x: 252, endPoint y: 83, distance: 208.9
click at [252, 83] on input "2h30 Private E-bike tour of [GEOGRAPHIC_DATA][PERSON_NAME] & Beyond ([PERSON_NA…" at bounding box center [442, 82] width 809 height 23
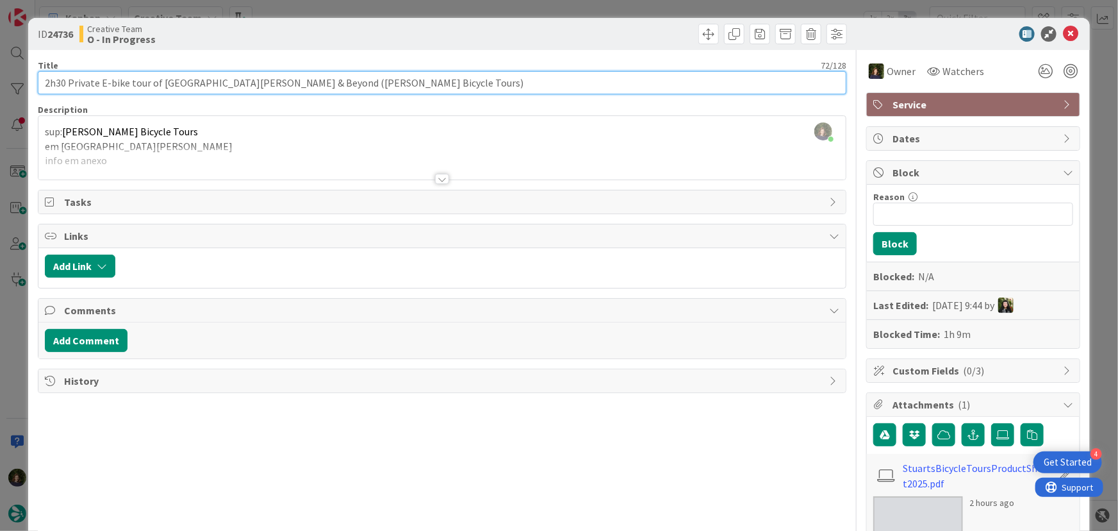
click at [159, 83] on input "2h30 Private E-bike tour of [GEOGRAPHIC_DATA][PERSON_NAME] & Beyond ([PERSON_NA…" at bounding box center [442, 82] width 809 height 23
click at [289, 81] on input "2h30 Private E-bike tour of [GEOGRAPHIC_DATA][PERSON_NAME] & Beyond ([PERSON_NA…" at bounding box center [442, 82] width 809 height 23
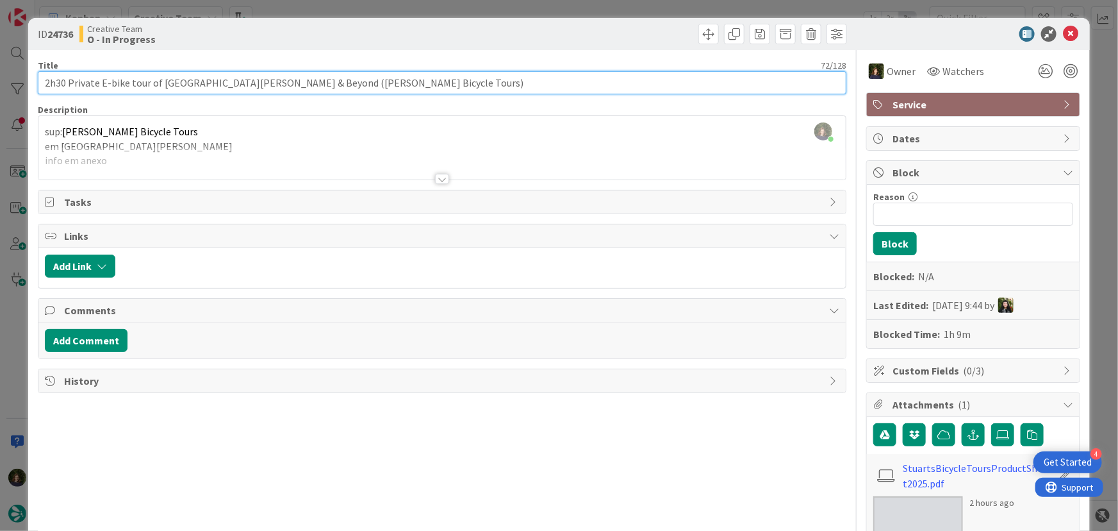
click at [289, 81] on input "2h30 Private E-bike tour of [GEOGRAPHIC_DATA][PERSON_NAME] & Beyond ([PERSON_NA…" at bounding box center [442, 82] width 809 height 23
click at [112, 77] on input "2h30 Private E-bike tour of [GEOGRAPHIC_DATA][PERSON_NAME] & Beyond ([PERSON_NA…" at bounding box center [442, 82] width 809 height 23
drag, startPoint x: 42, startPoint y: 85, endPoint x: 251, endPoint y: 81, distance: 209.6
click at [251, 81] on input "2h30 Private E-bike tour of [GEOGRAPHIC_DATA][PERSON_NAME] & Beyond ([PERSON_NA…" at bounding box center [442, 82] width 809 height 23
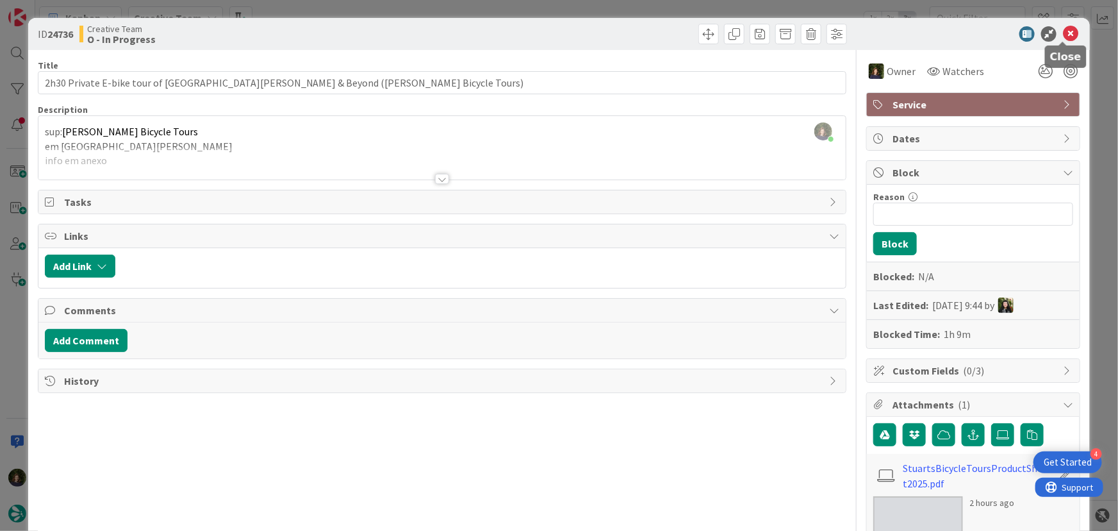
click at [1063, 34] on icon at bounding box center [1070, 33] width 15 height 15
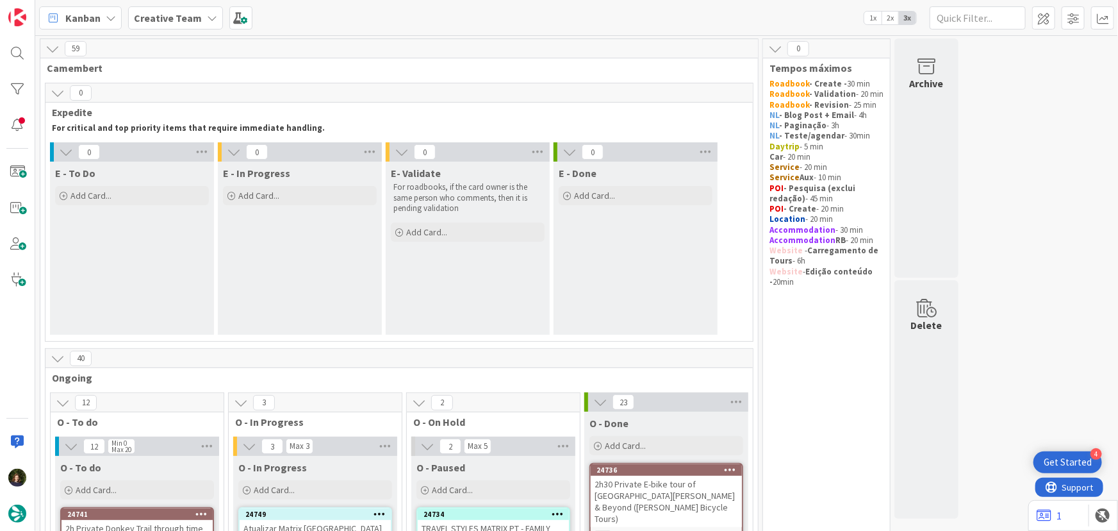
click at [181, 13] on b "Creative Team" at bounding box center [168, 18] width 68 height 13
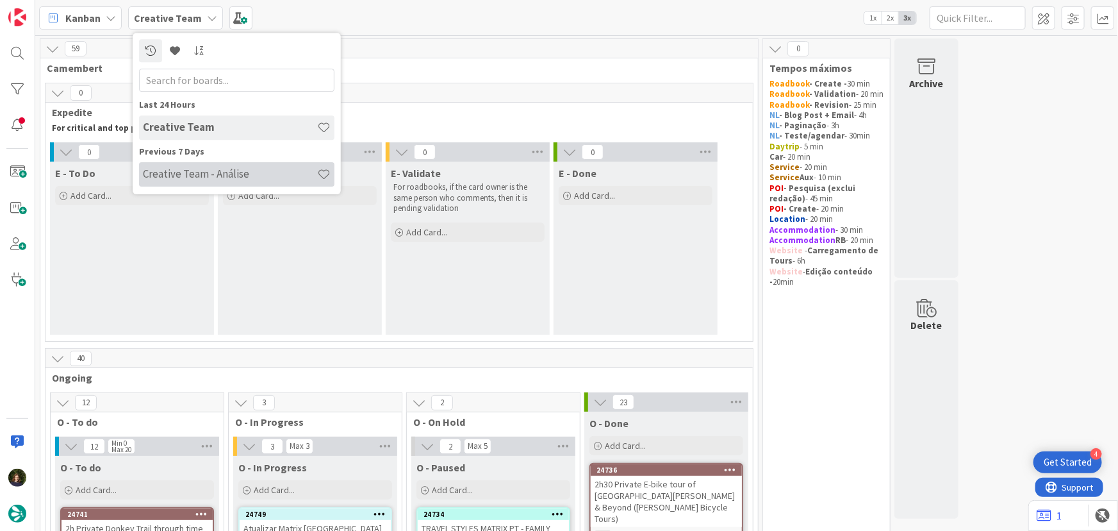
click at [208, 176] on h4 "Creative Team - Análise" at bounding box center [230, 173] width 174 height 13
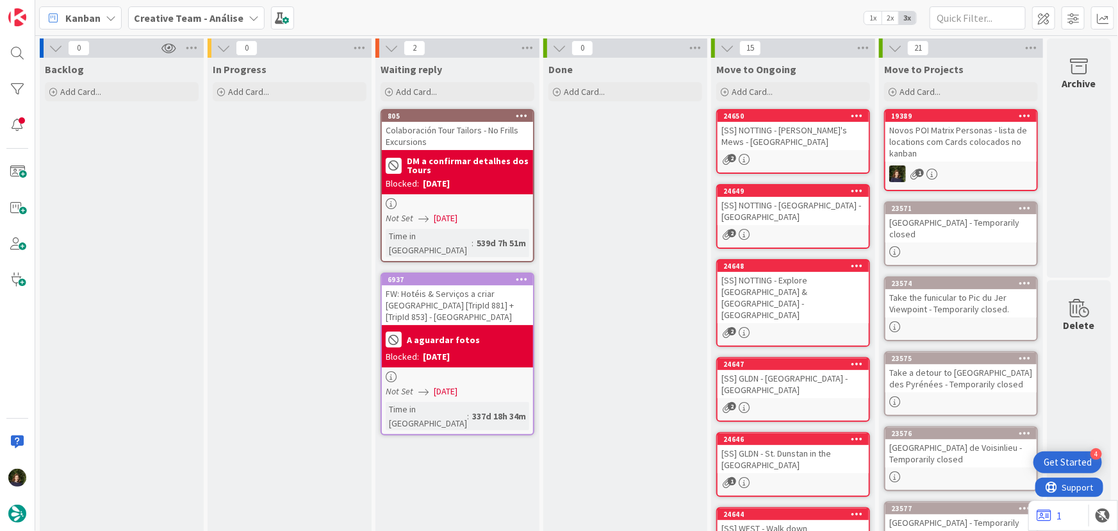
click at [186, 19] on b "Creative Team - Análise" at bounding box center [189, 18] width 110 height 13
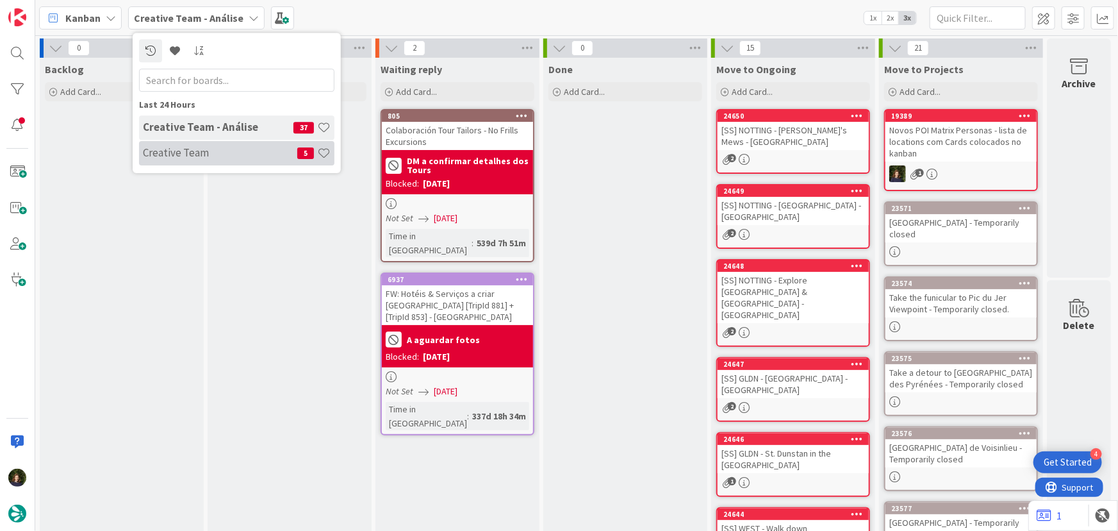
click at [177, 162] on div "Creative Team 5" at bounding box center [236, 153] width 195 height 24
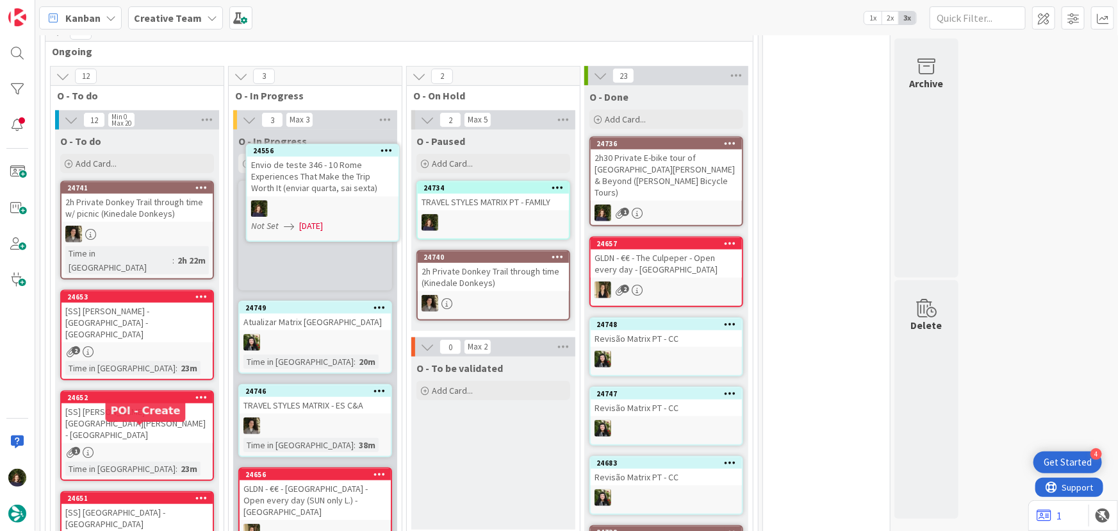
scroll to position [324, 0]
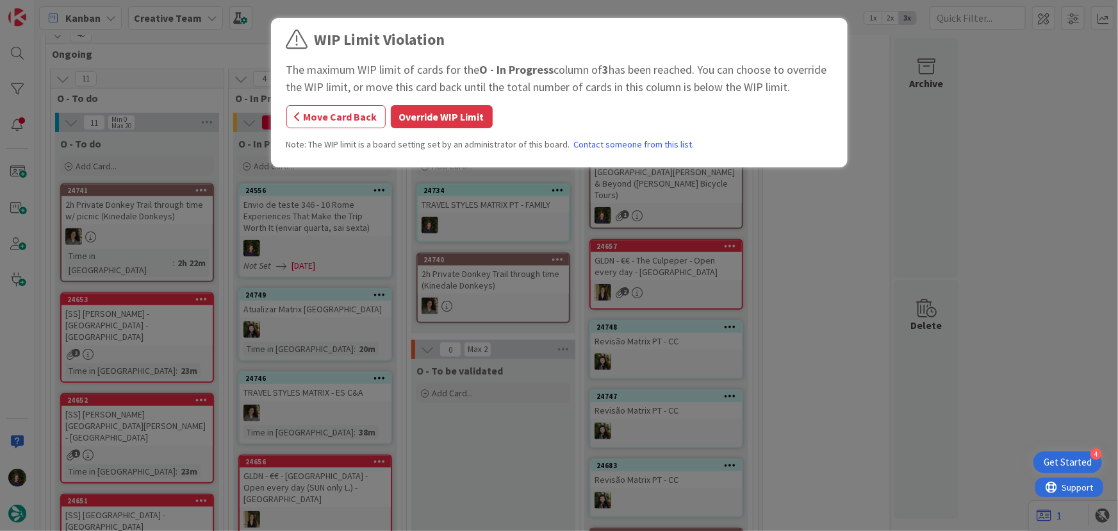
click at [412, 117] on button "Override WIP Limit" at bounding box center [442, 116] width 102 height 23
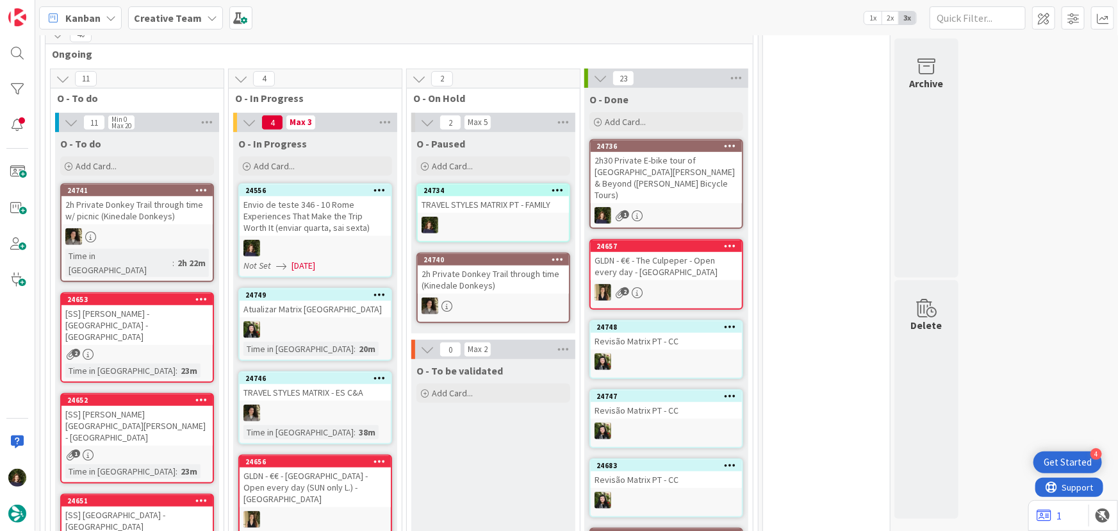
click at [322, 234] on div "Envio de teste 346 - 10 Rome Experiences That Make the Trip Worth It (enviar qu…" at bounding box center [315, 216] width 151 height 40
